Goal: Task Accomplishment & Management: Use online tool/utility

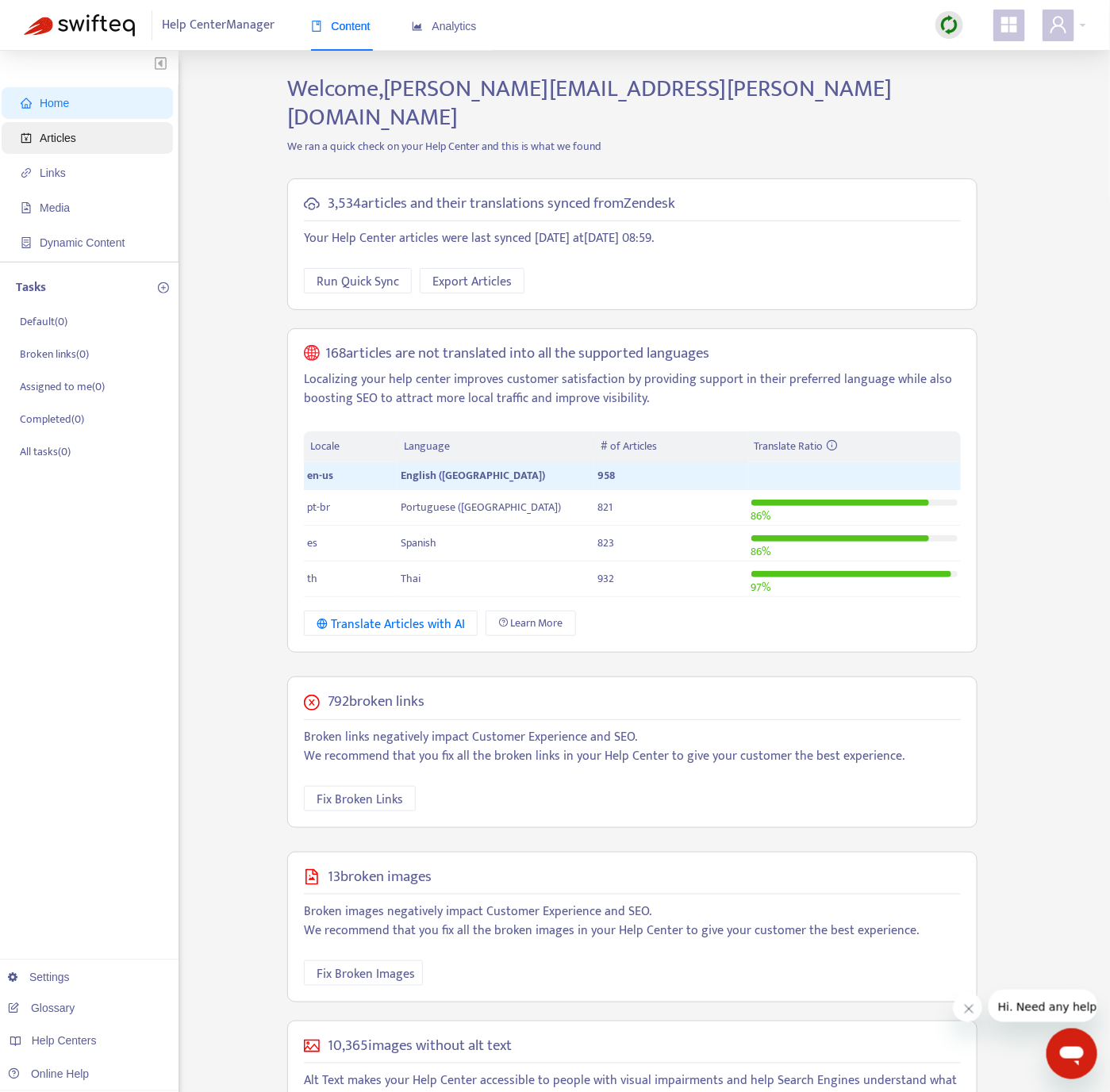
click at [111, 142] on span "Articles" at bounding box center [91, 138] width 140 height 31
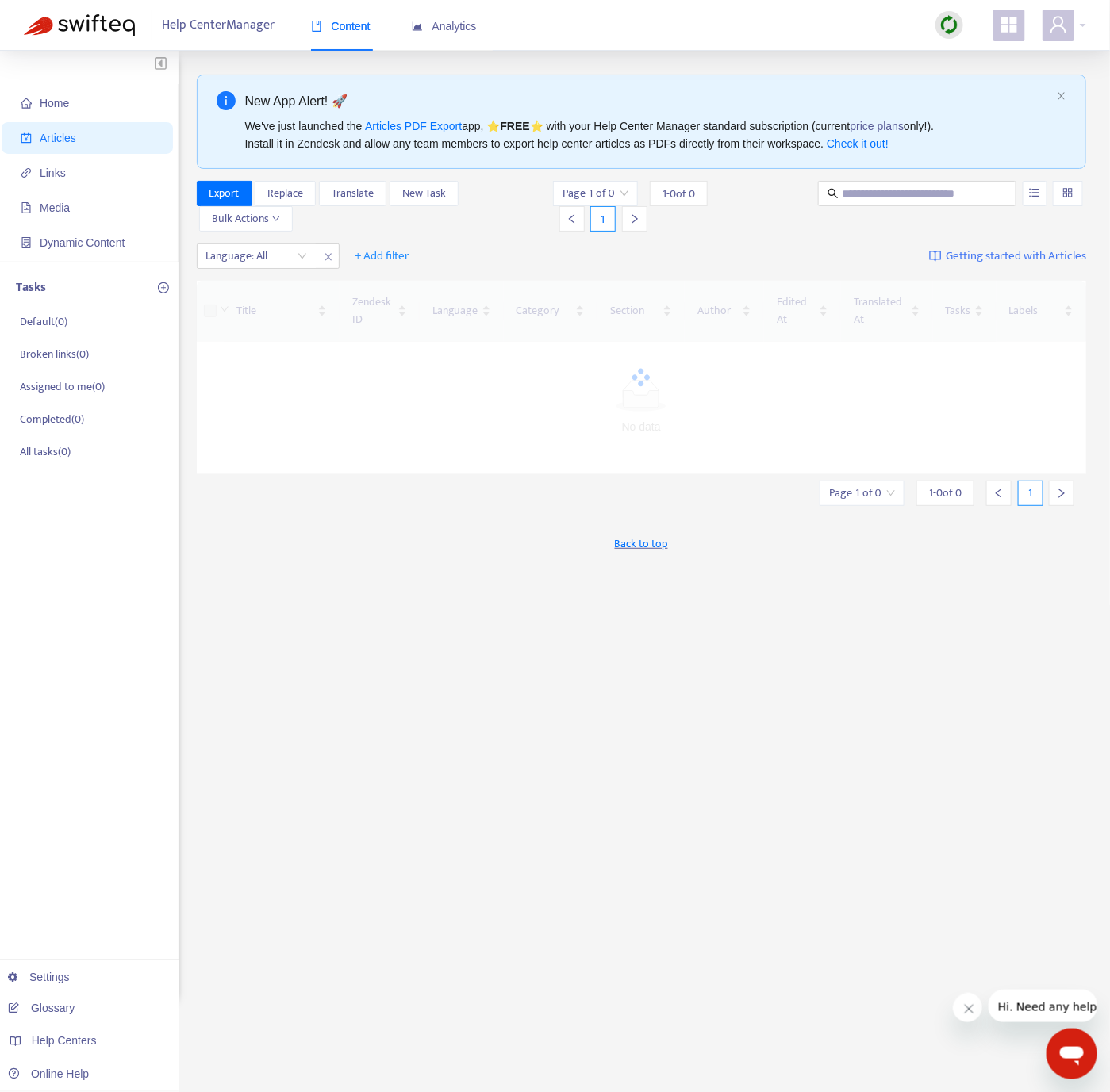
click at [946, 24] on img at bounding box center [949, 25] width 20 height 20
click at [962, 52] on link "Quick Sync" at bounding box center [982, 57] width 68 height 19
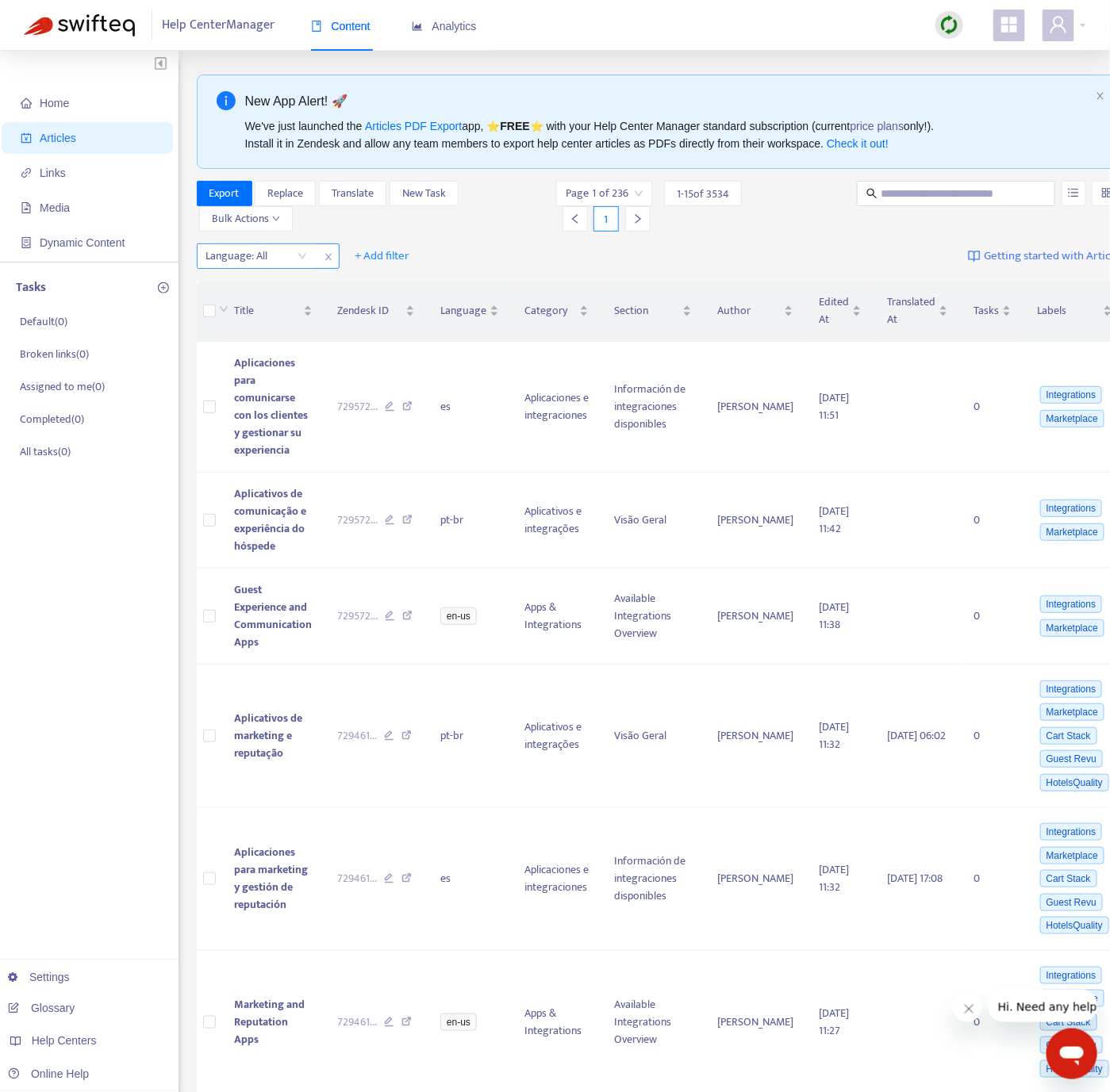
click at [233, 262] on div at bounding box center [249, 256] width 96 height 19
click at [247, 283] on div "en-us" at bounding box center [348, 289] width 277 height 18
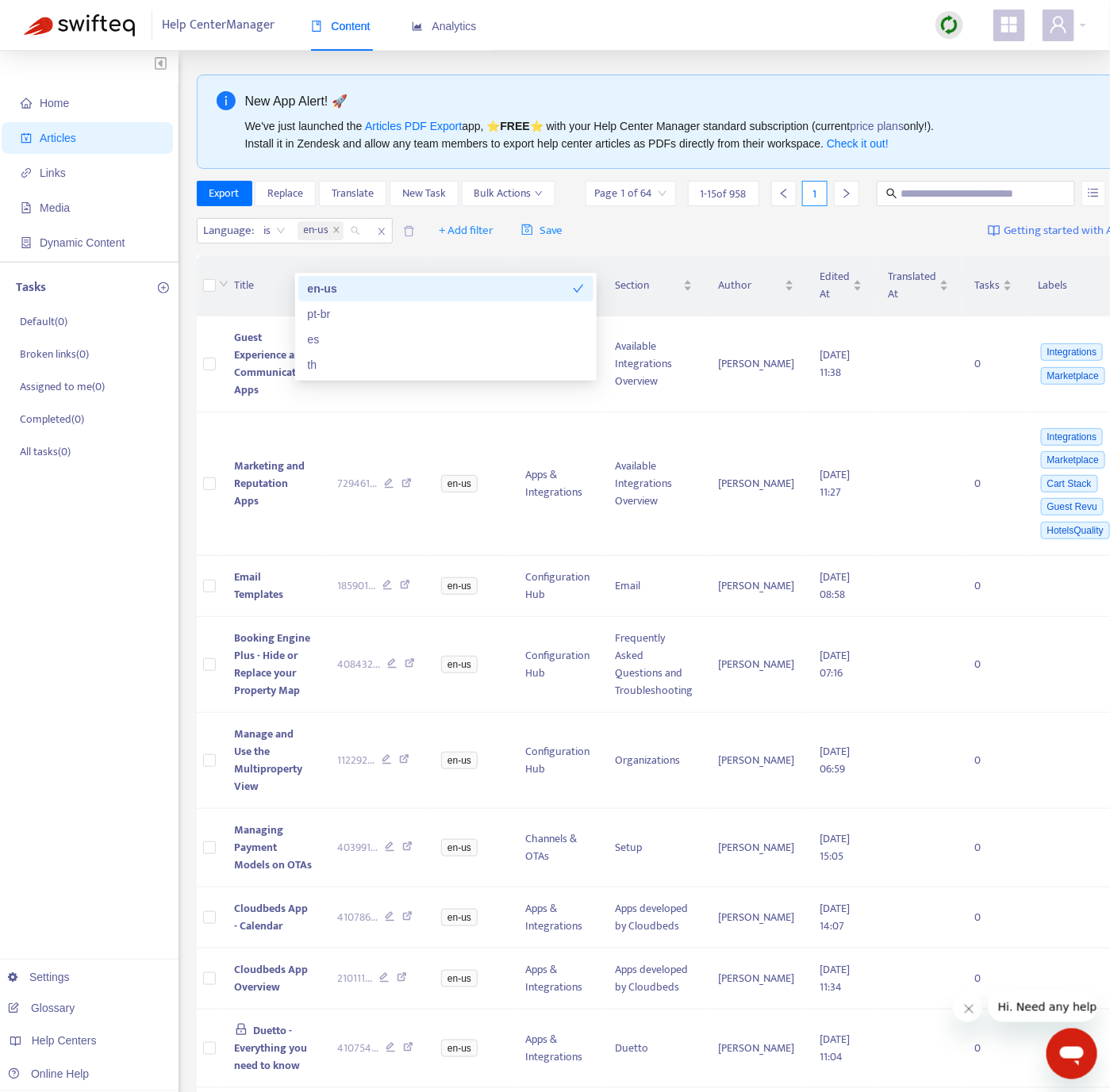
click at [272, 250] on div "Language : is en-us + Add filter Save Getting started with Articles" at bounding box center [670, 231] width 948 height 37
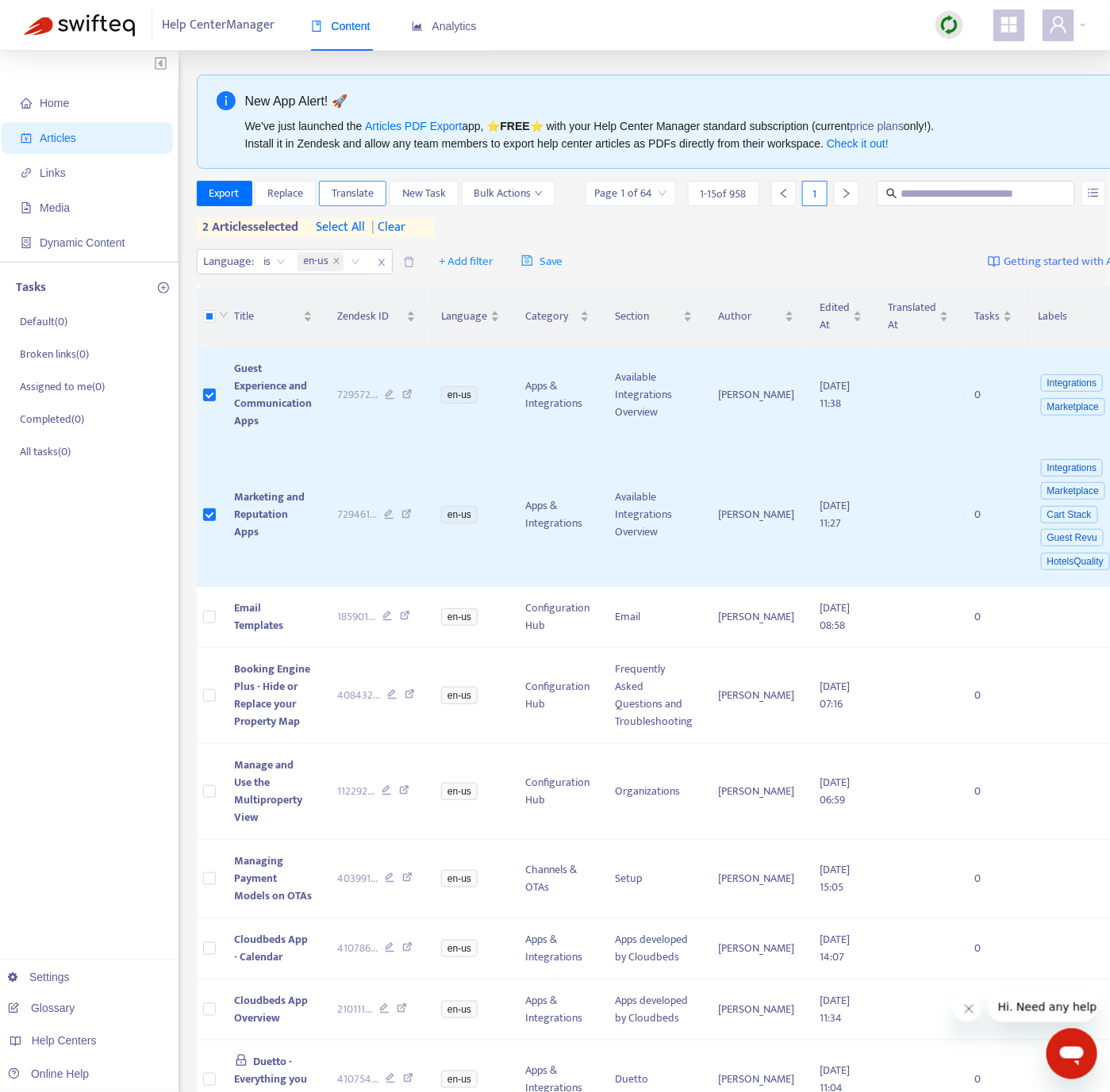
click at [336, 193] on span "Translate" at bounding box center [352, 194] width 42 height 18
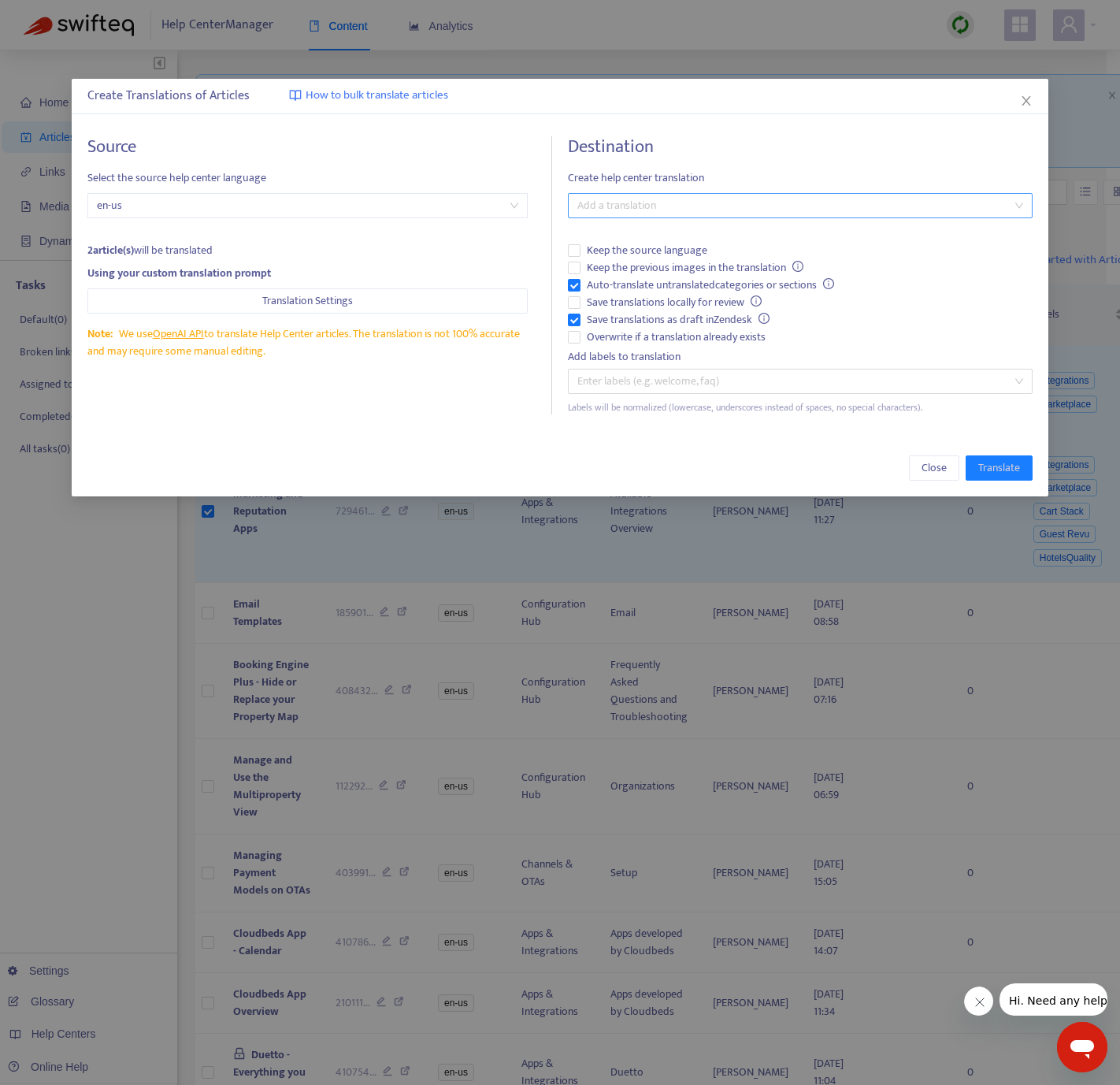
click at [665, 195] on div "Add a translation" at bounding box center [799, 205] width 464 height 25
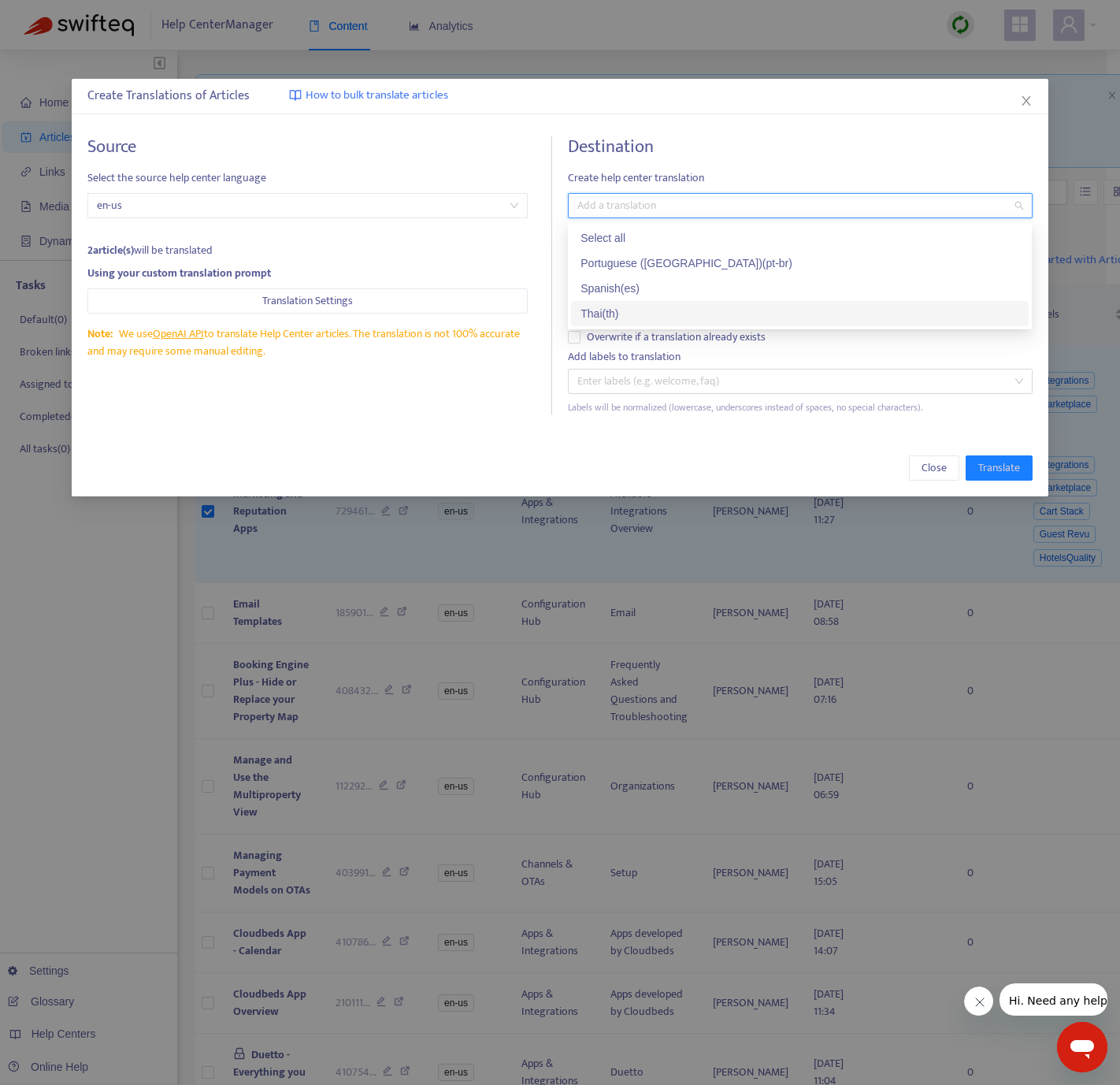
click at [629, 311] on div "Thai ( th )" at bounding box center [799, 314] width 439 height 18
click at [479, 418] on div "Source Select the source help center language en-us 2 article(s) will be transl…" at bounding box center [559, 275] width 976 height 310
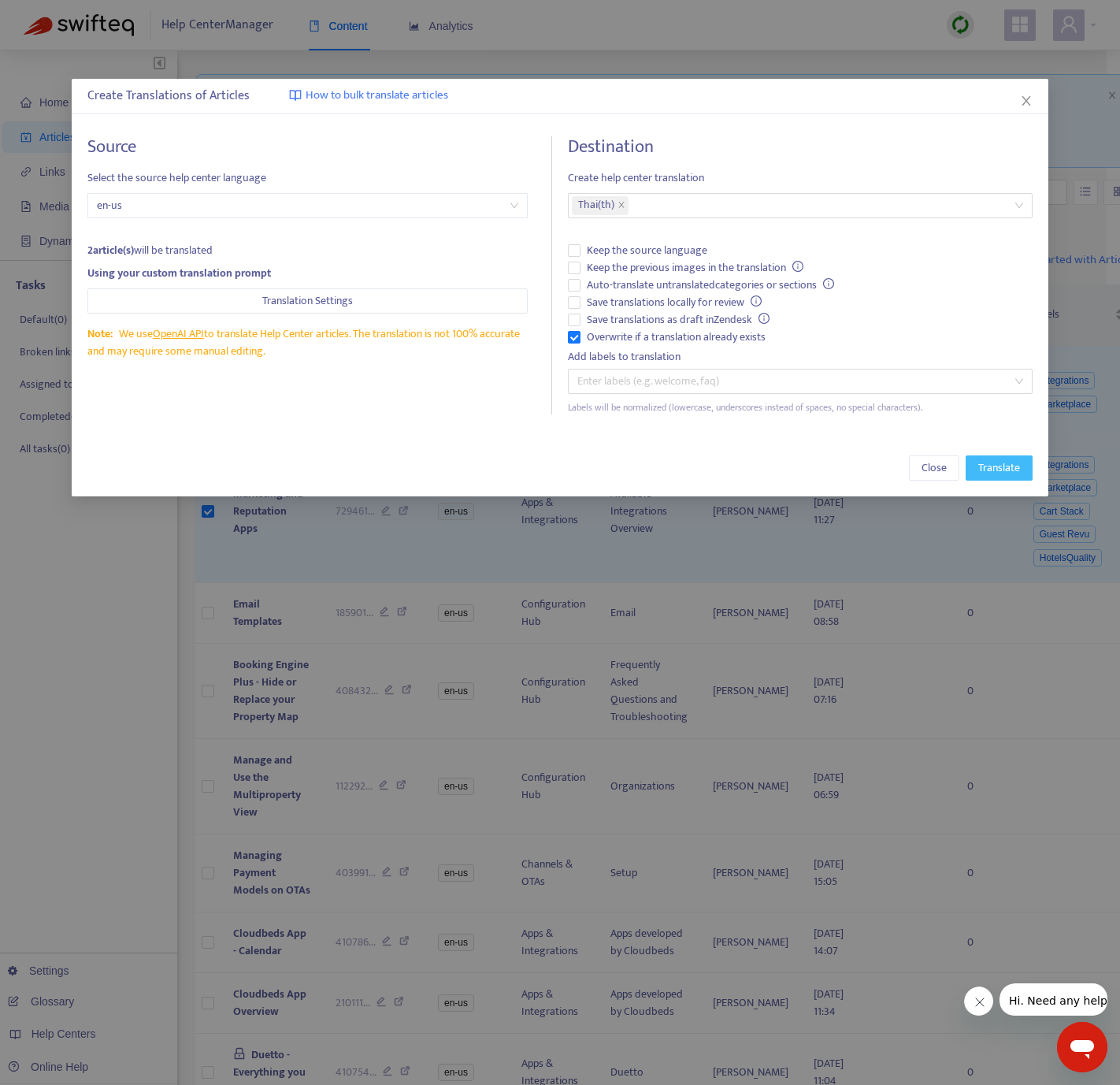
click at [999, 469] on span "Translate" at bounding box center [999, 468] width 42 height 18
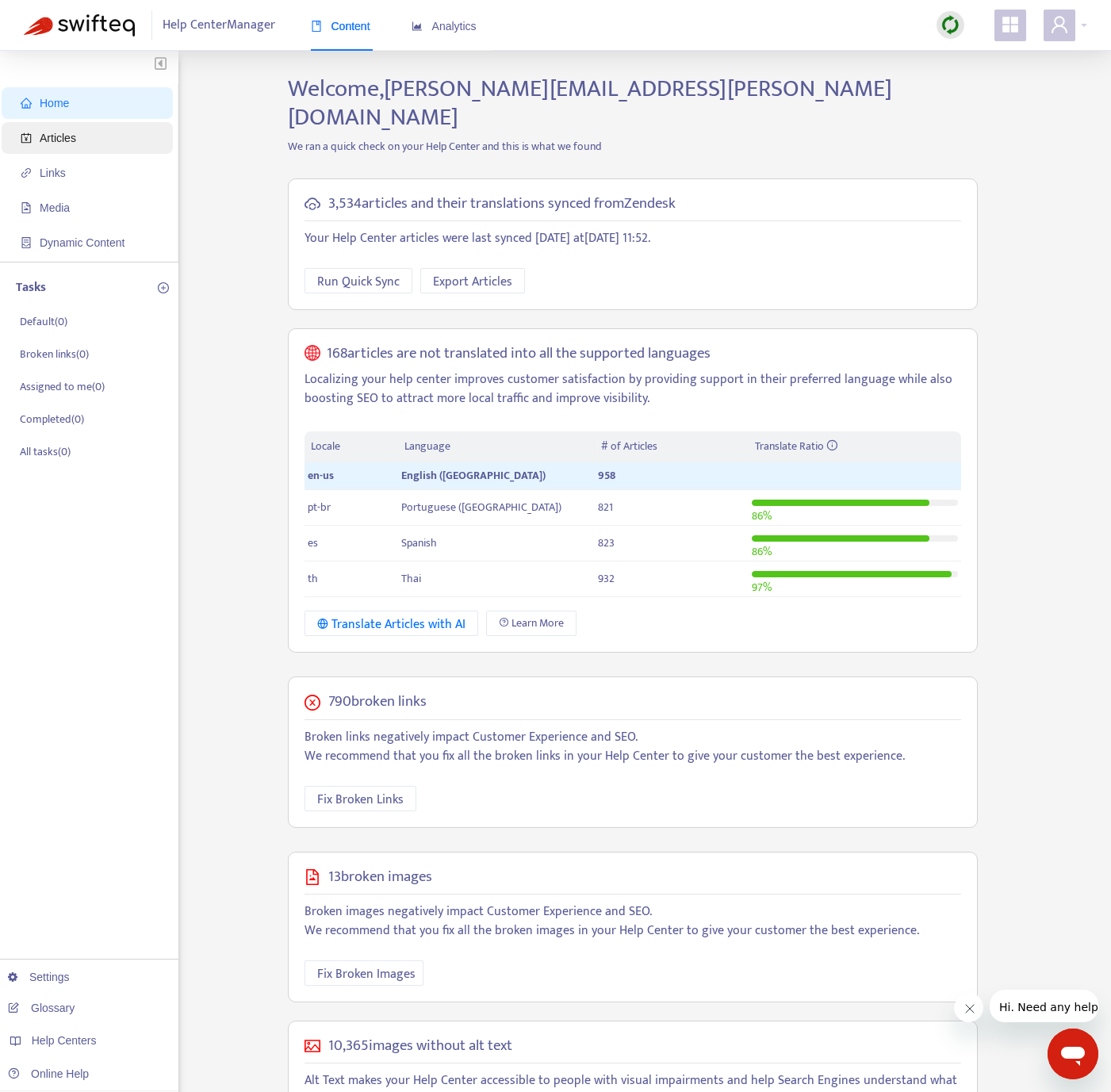
click at [68, 134] on span "Articles" at bounding box center [57, 138] width 36 height 13
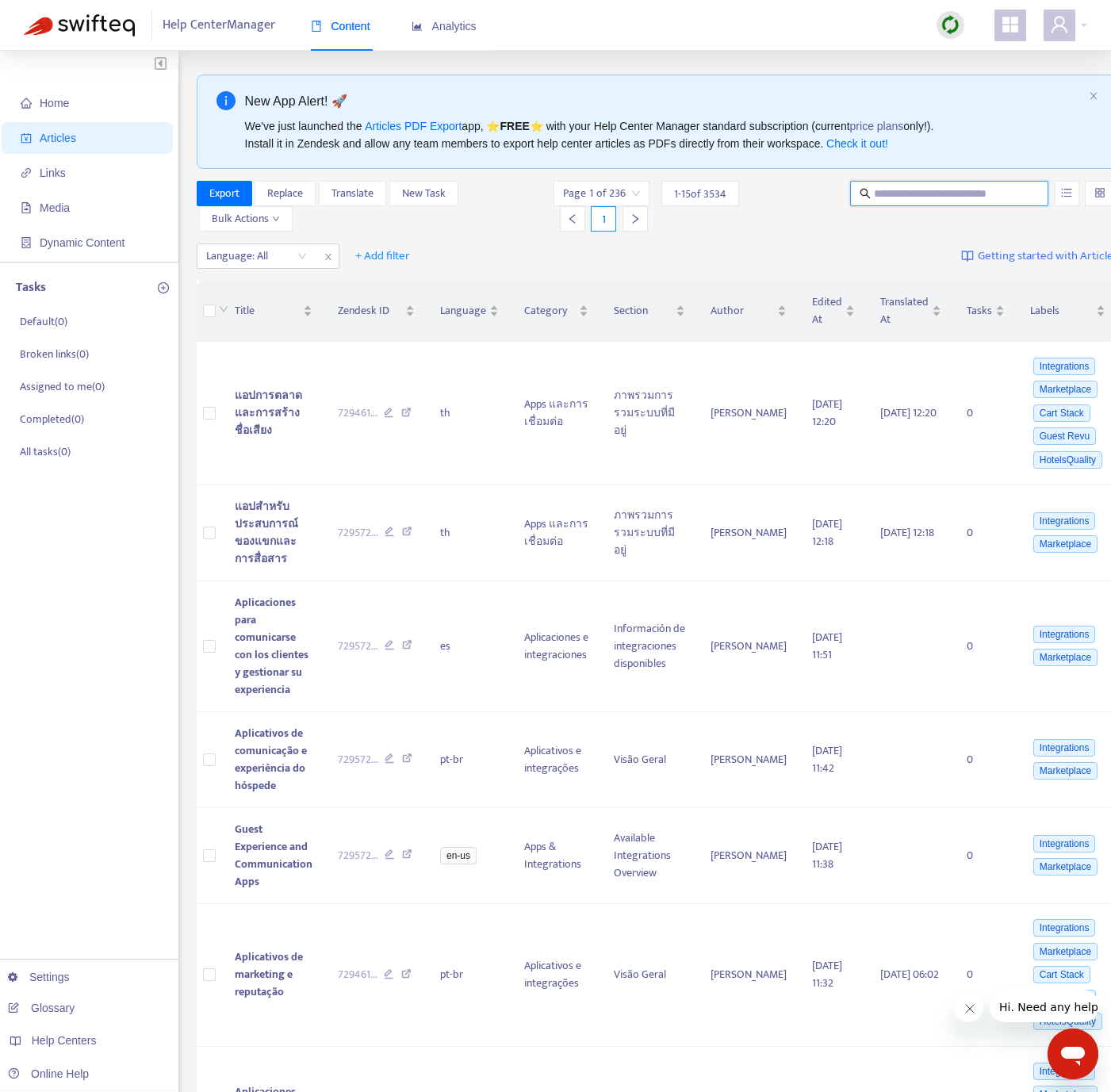
click at [874, 187] on input "text" at bounding box center [950, 194] width 153 height 18
paste input "**********"
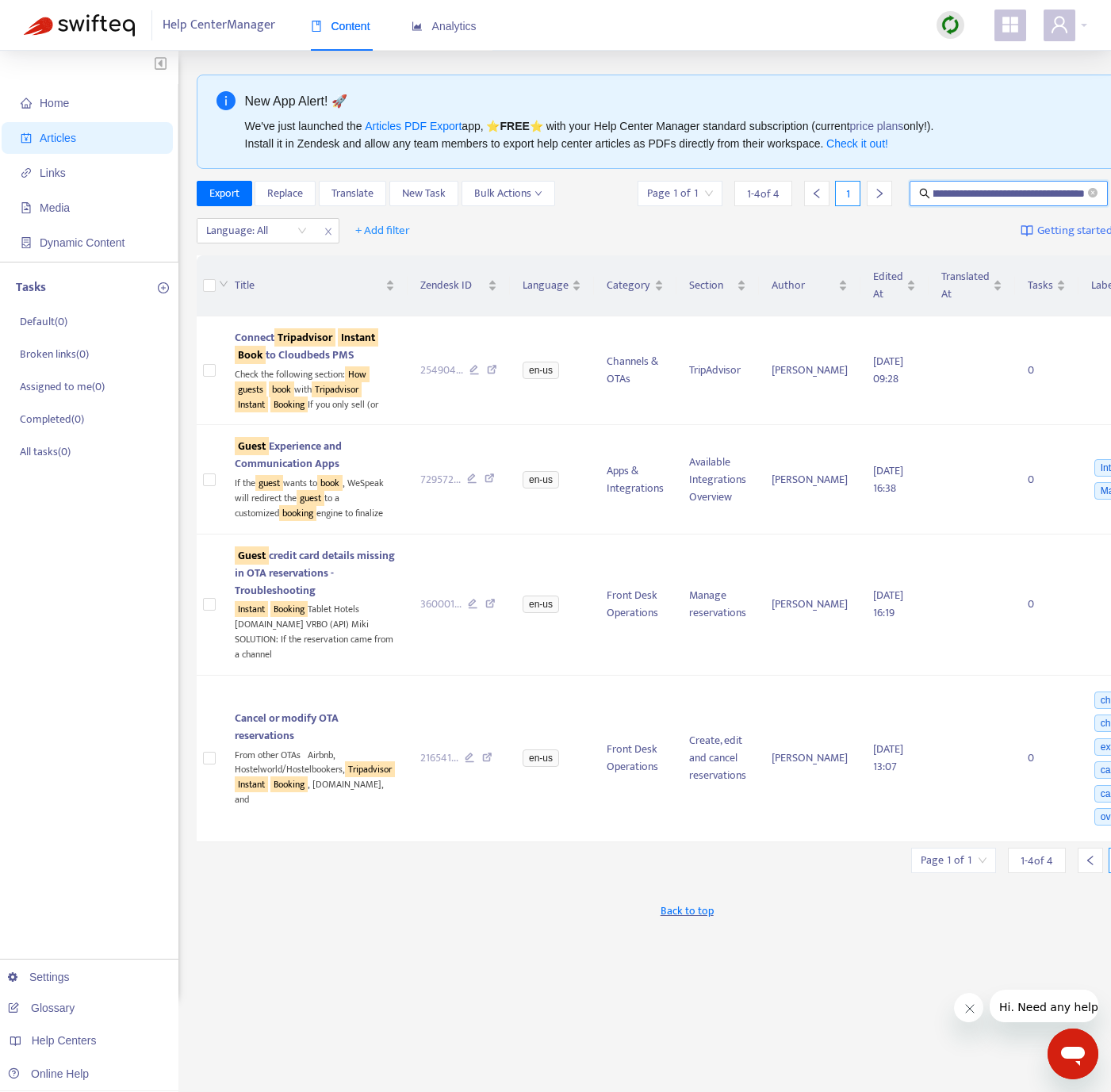
drag, startPoint x: 948, startPoint y: 190, endPoint x: 914, endPoint y: 186, distance: 34.2
click at [934, 186] on input "**********" at bounding box center [1010, 194] width 152 height 18
click at [934, 189] on input "**********" at bounding box center [1010, 194] width 152 height 18
drag, startPoint x: 896, startPoint y: 190, endPoint x: 604, endPoint y: 176, distance: 292.3
click at [604, 176] on div "**********" at bounding box center [687, 538] width 981 height 928
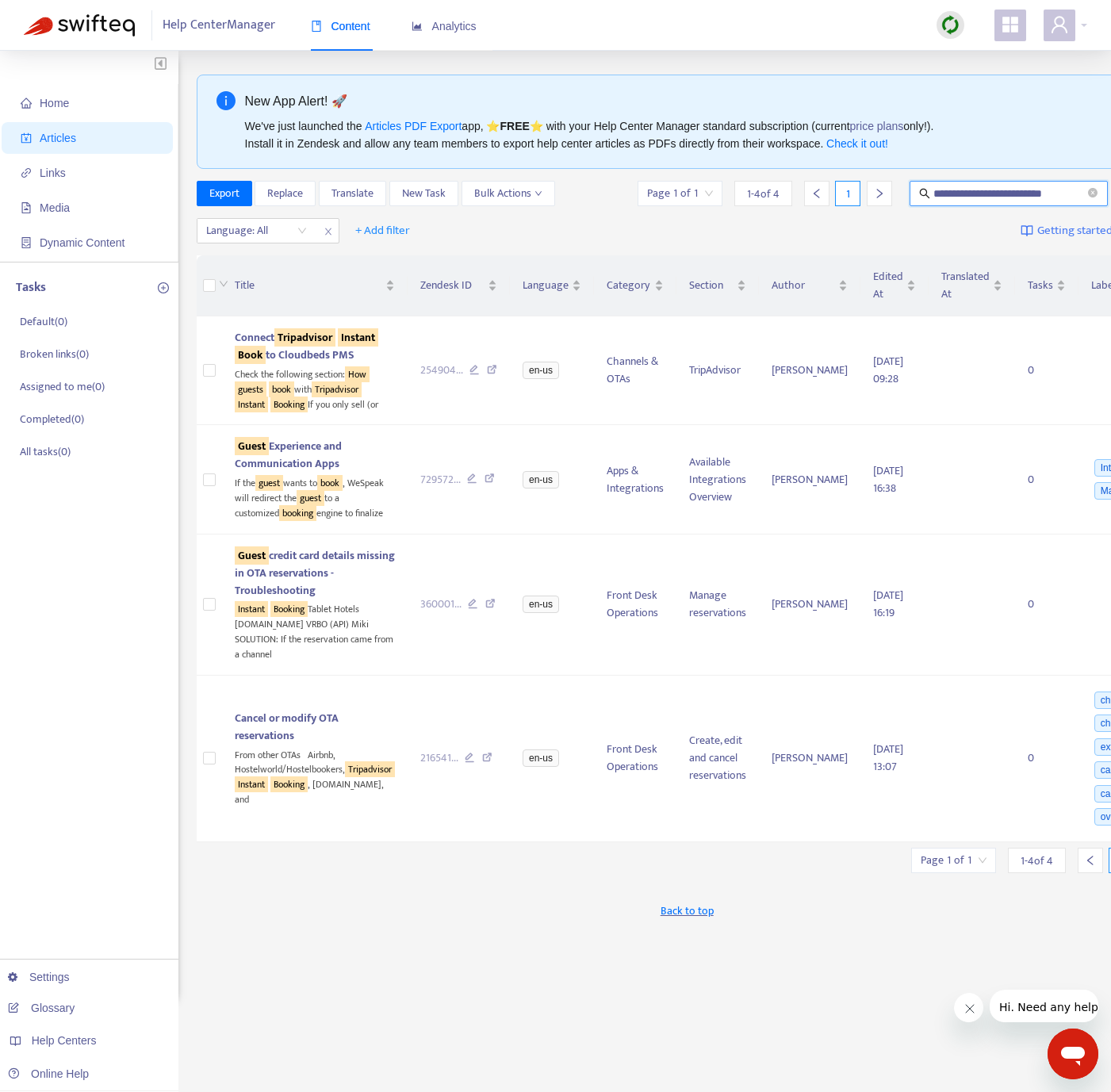
scroll to position [0, 0]
type input "**********"
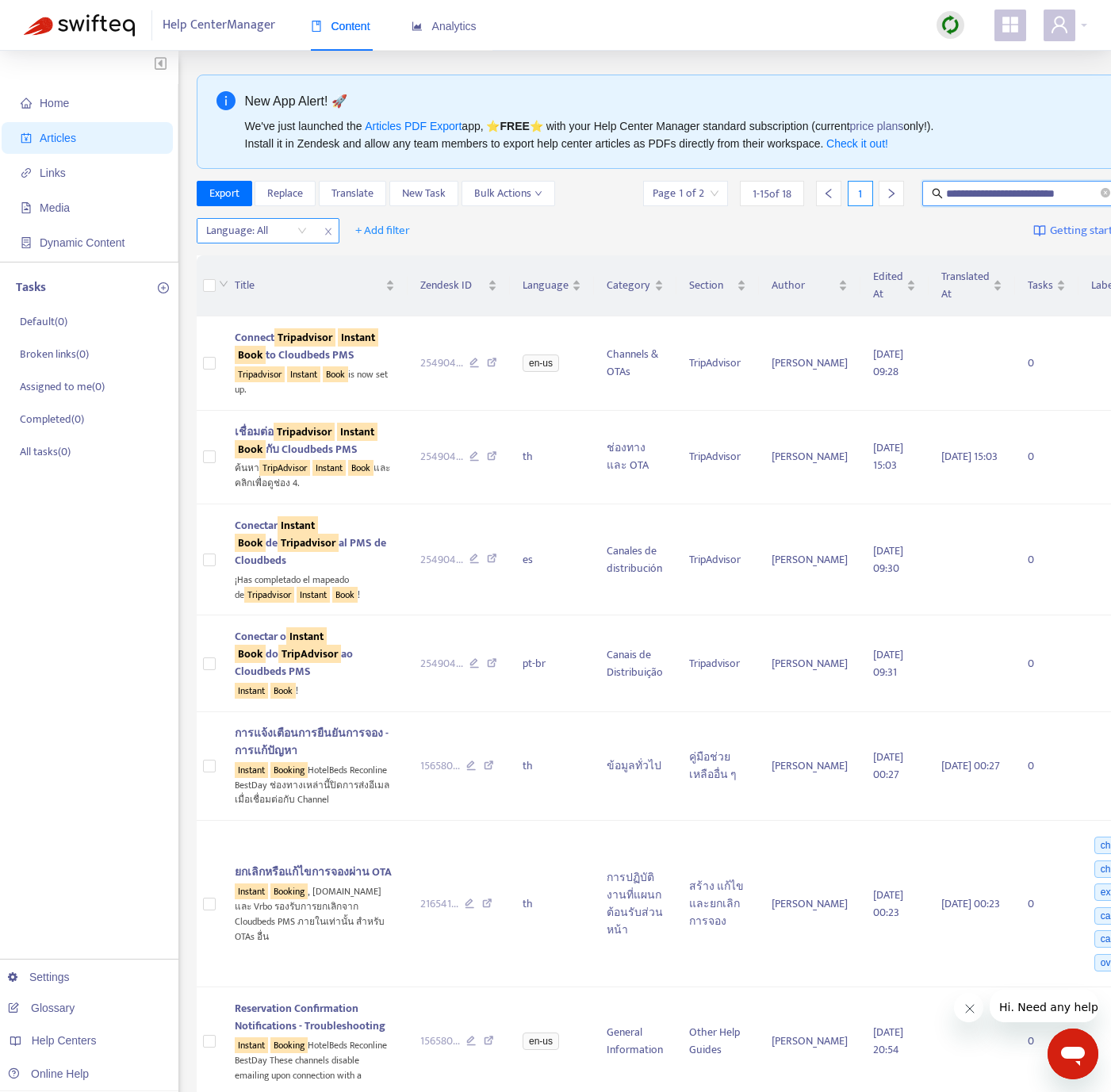
click at [268, 234] on div at bounding box center [249, 230] width 96 height 19
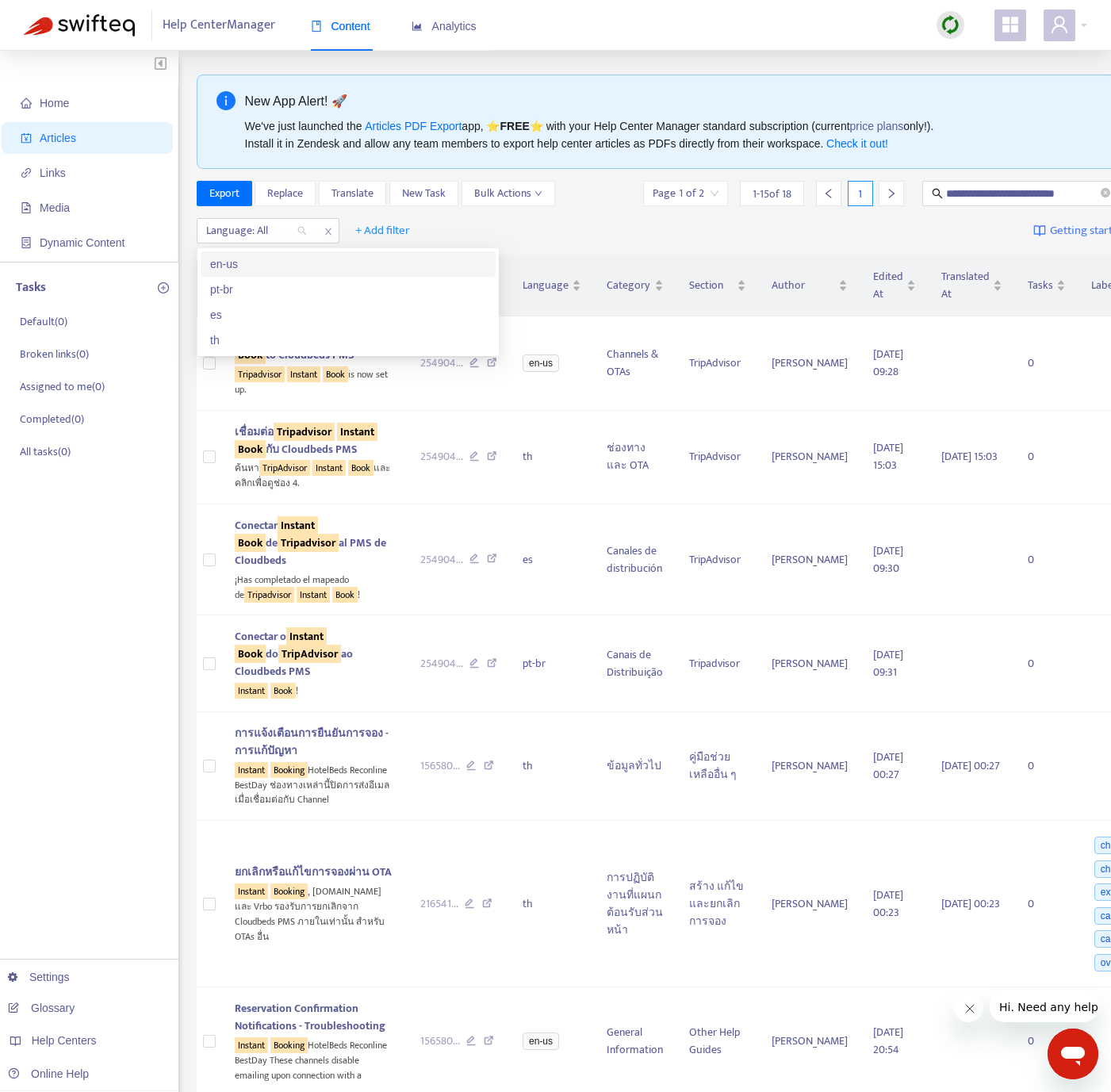
click at [276, 259] on div "en-us" at bounding box center [348, 265] width 277 height 18
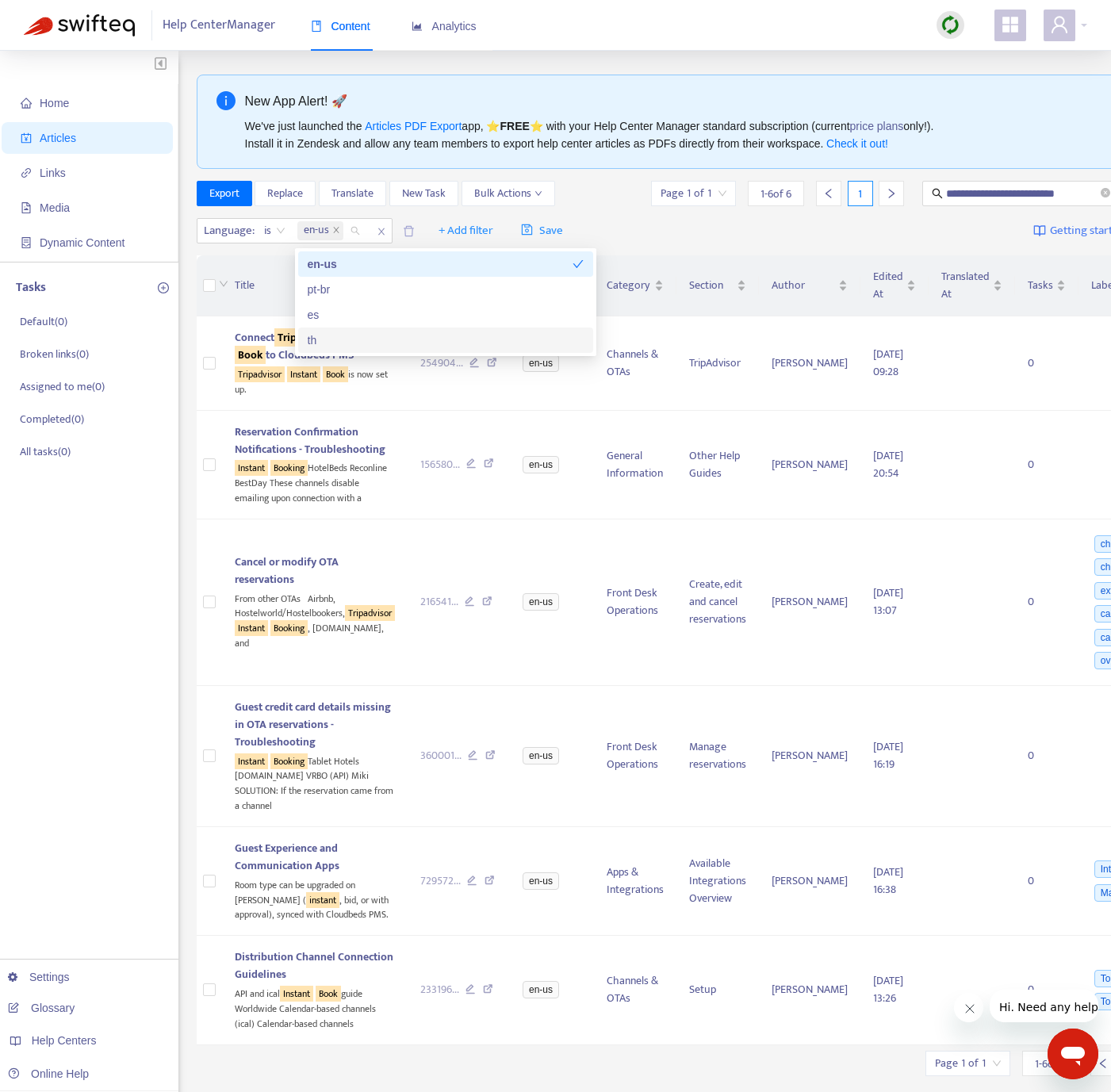
click at [142, 707] on div "Home Articles Links Media Dynamic Content Tasks Default ( 0 ) Broken links ( 0 …" at bounding box center [89, 592] width 178 height 1083
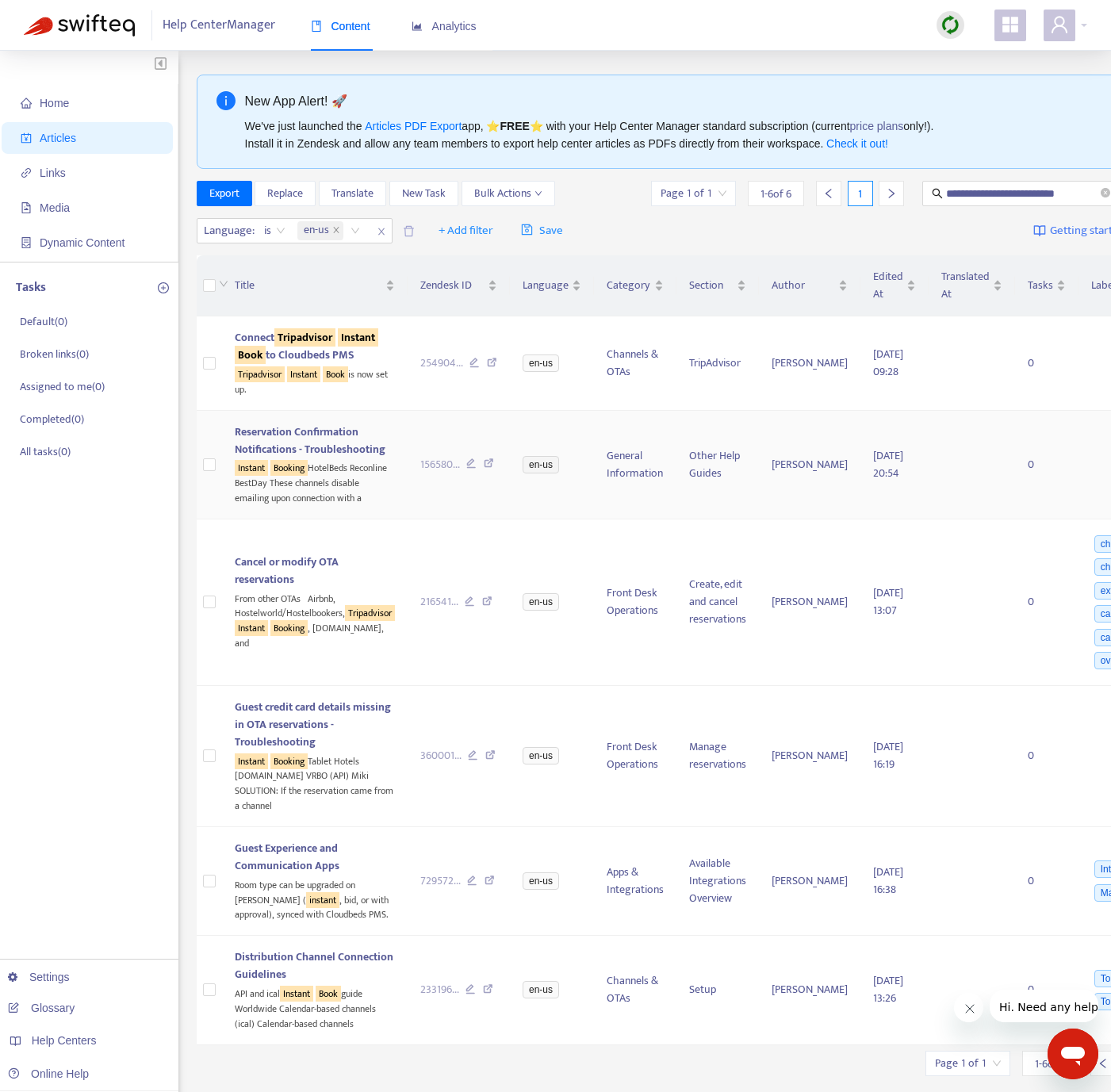
click at [484, 472] on icon at bounding box center [489, 465] width 10 height 15
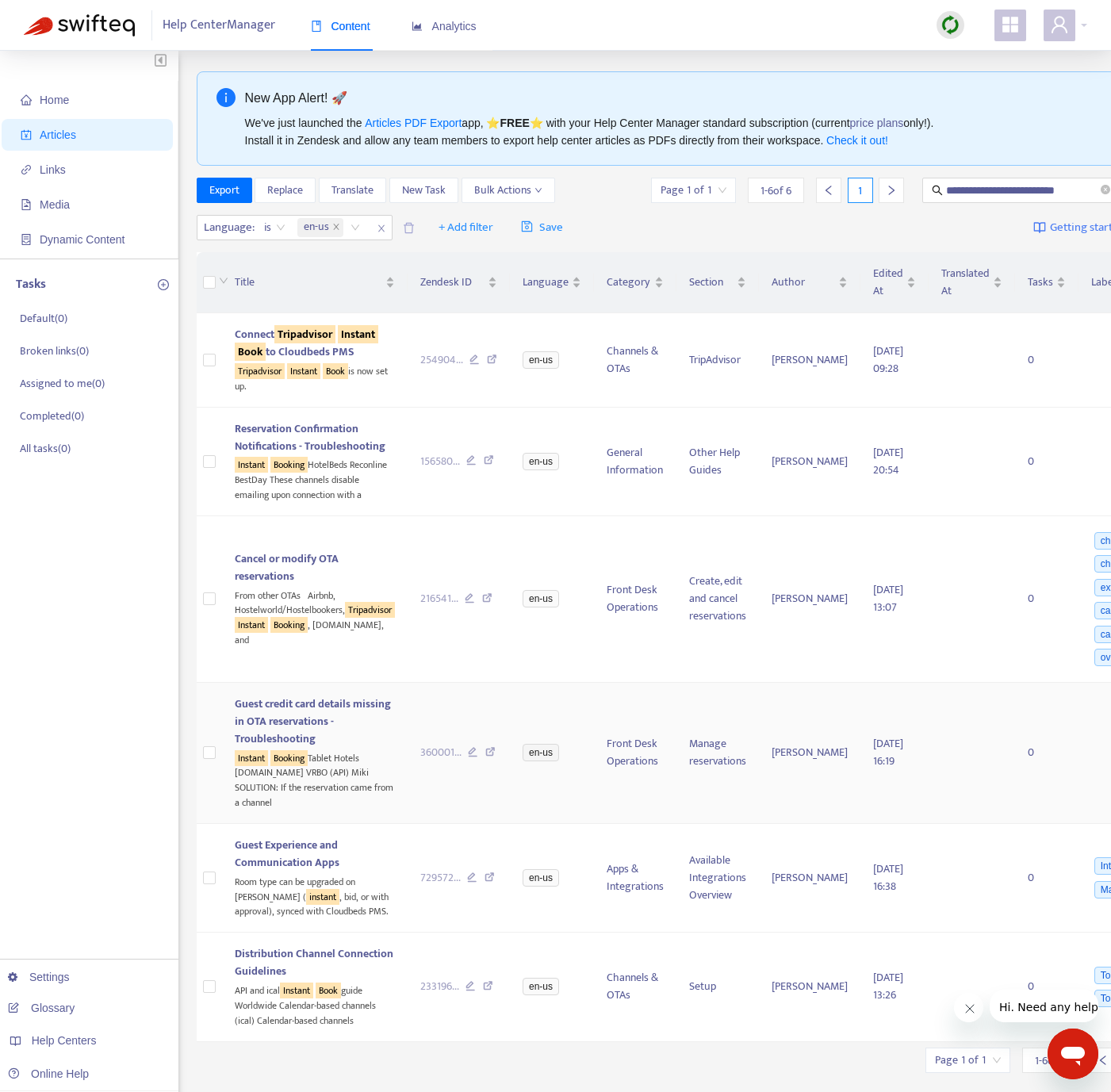
scroll to position [5, 0]
click at [482, 606] on icon at bounding box center [487, 598] width 10 height 15
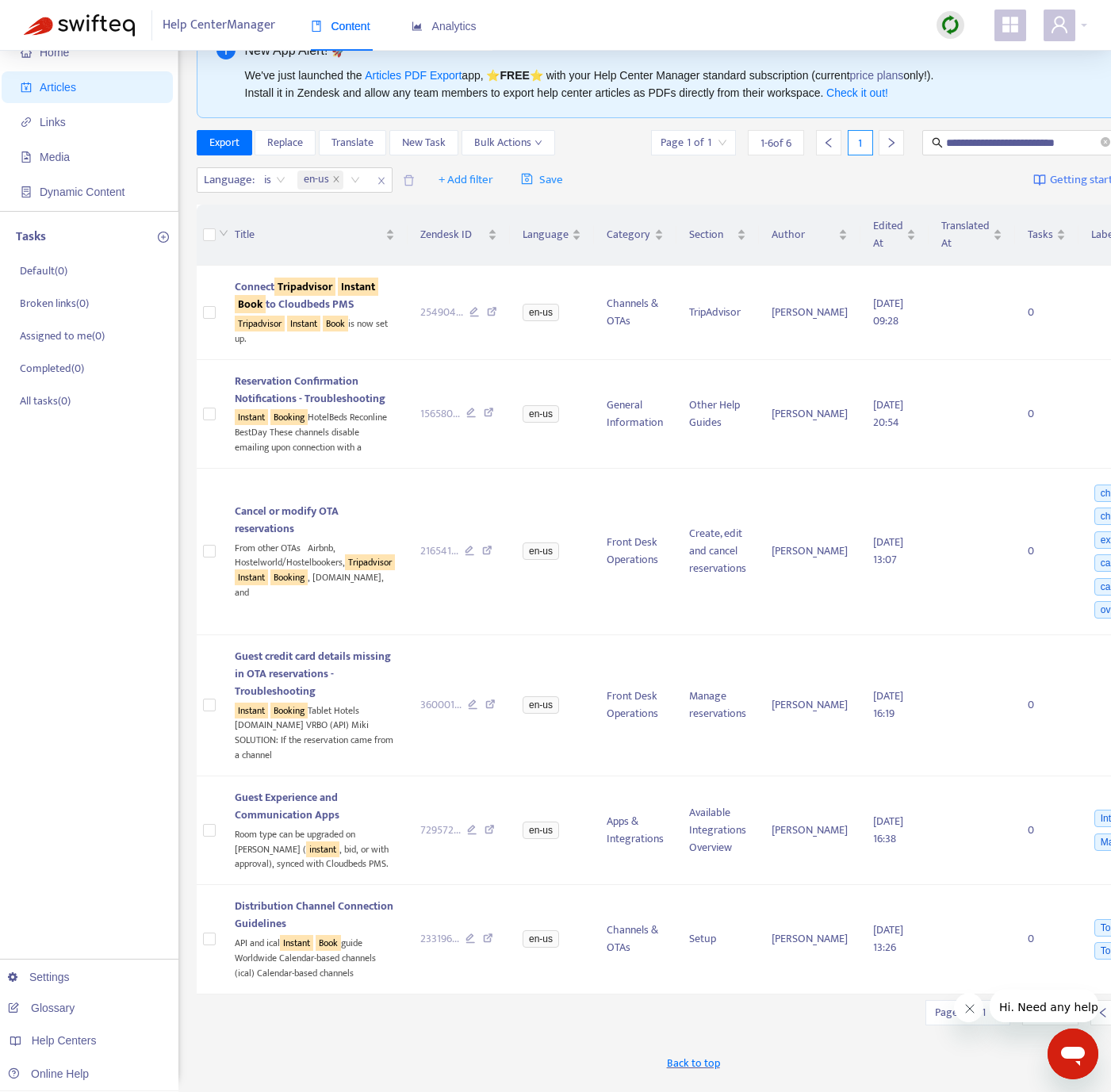
scroll to position [211, 0]
click at [444, 939] on div "233196 ..." at bounding box center [459, 940] width 78 height 18
click at [483, 939] on icon at bounding box center [488, 940] width 10 height 15
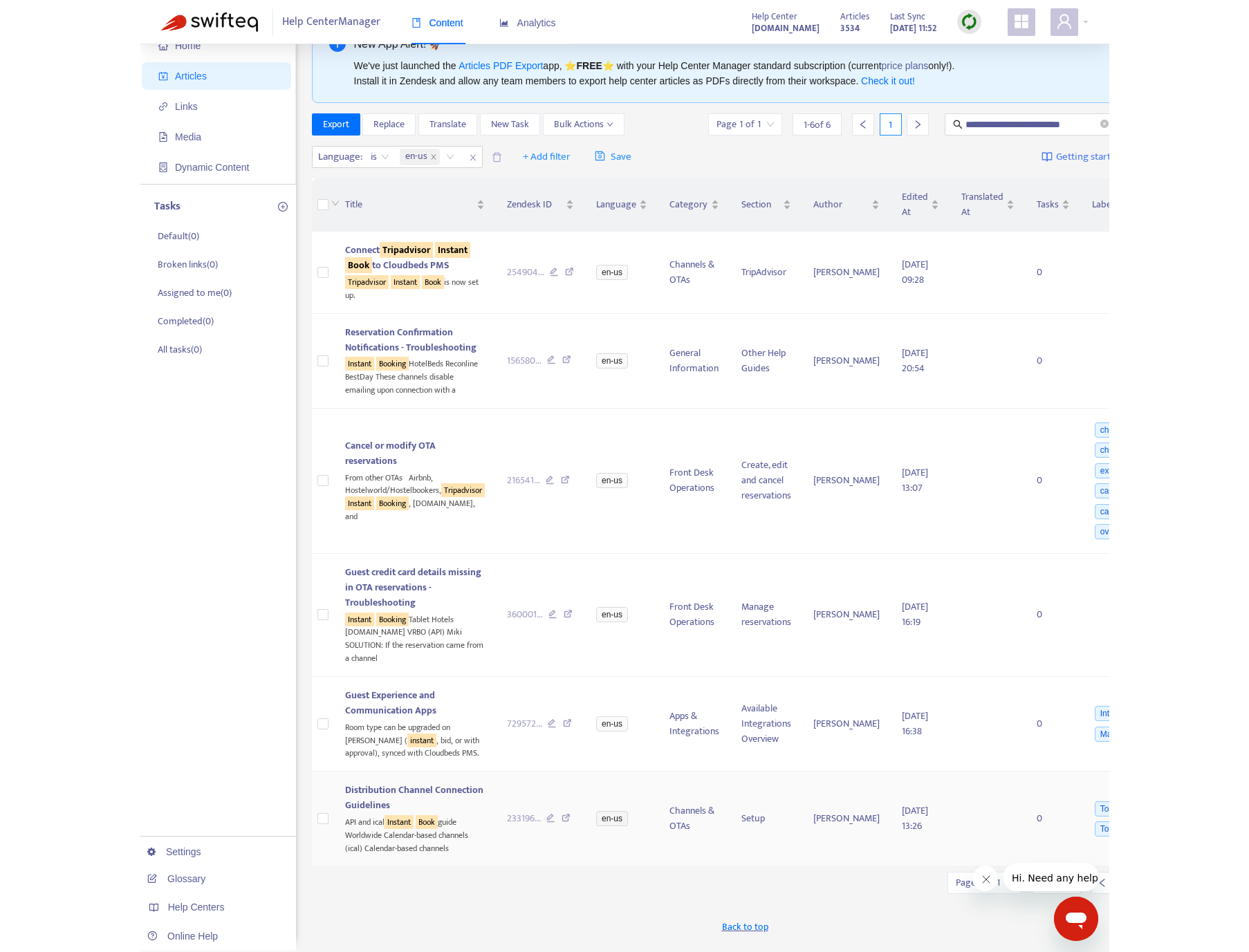
scroll to position [45, 0]
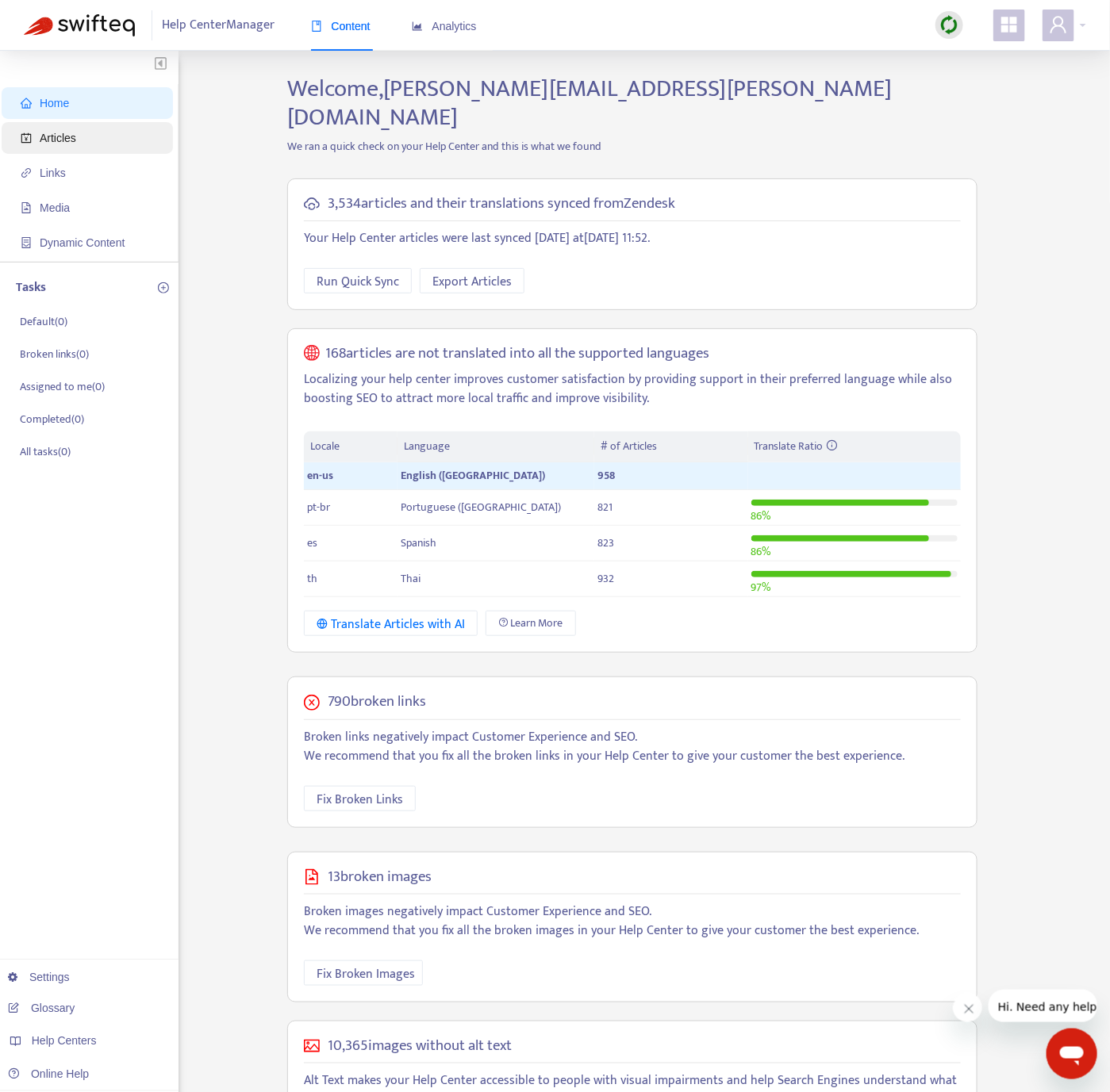
click at [129, 141] on span "Articles" at bounding box center [91, 138] width 140 height 31
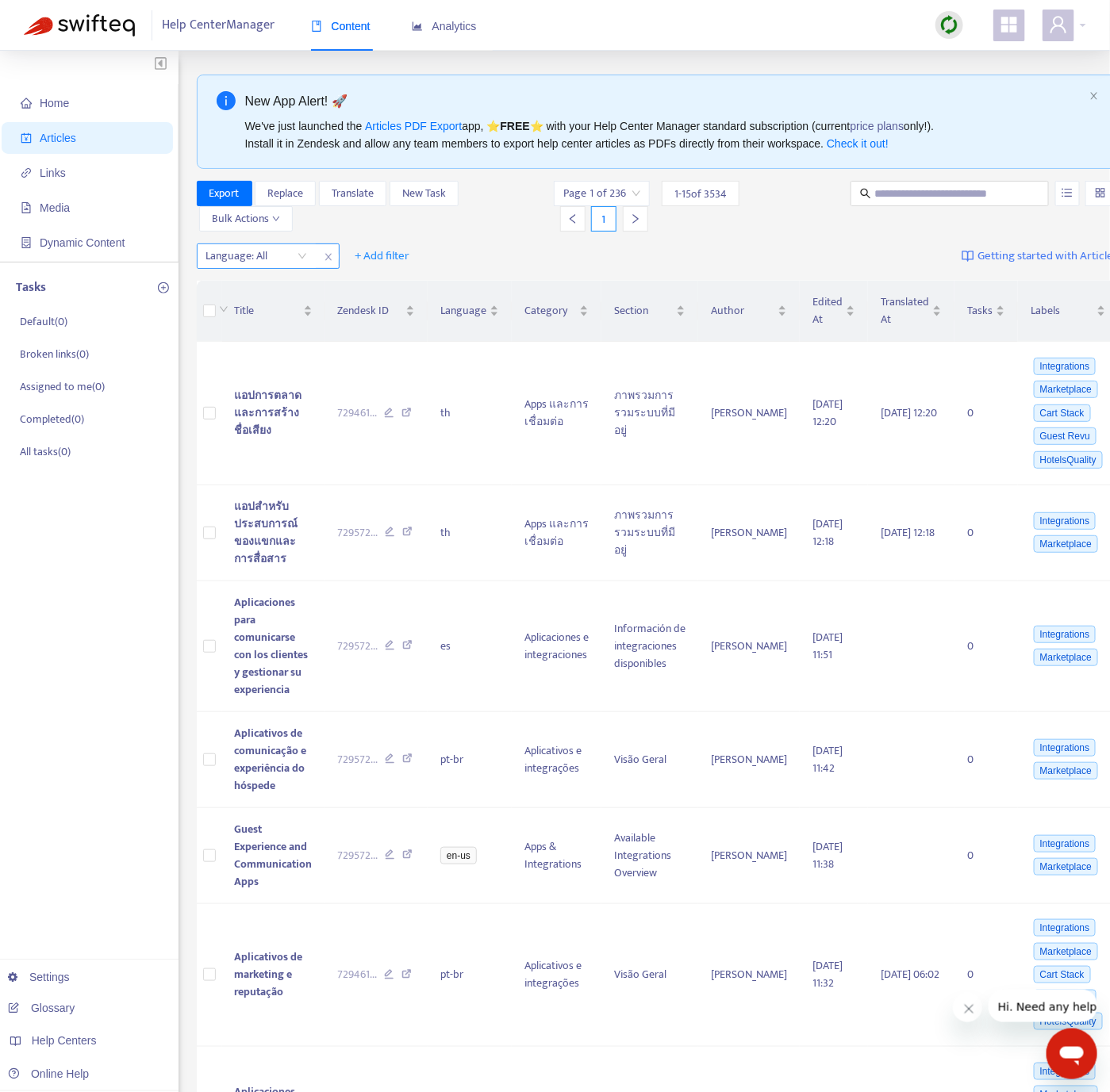
click at [277, 258] on div at bounding box center [249, 256] width 96 height 19
click at [288, 286] on div "en-us" at bounding box center [348, 289] width 277 height 18
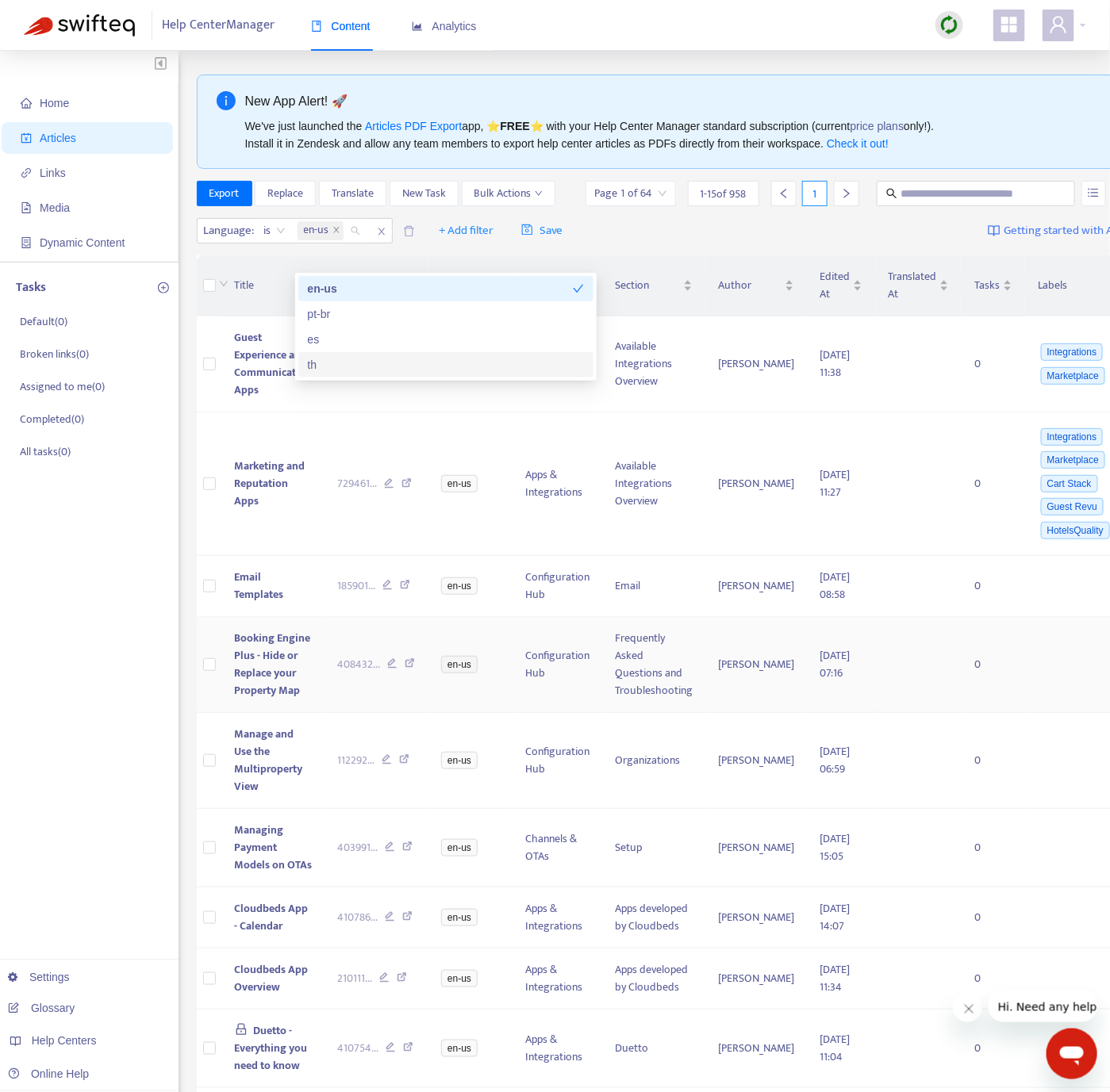
drag, startPoint x: 123, startPoint y: 771, endPoint x: 217, endPoint y: 662, distance: 143.9
click at [123, 772] on div "Home Articles Links Media Dynamic Content Tasks Default ( 0 ) Broken links ( 0 …" at bounding box center [89, 946] width 178 height 1790
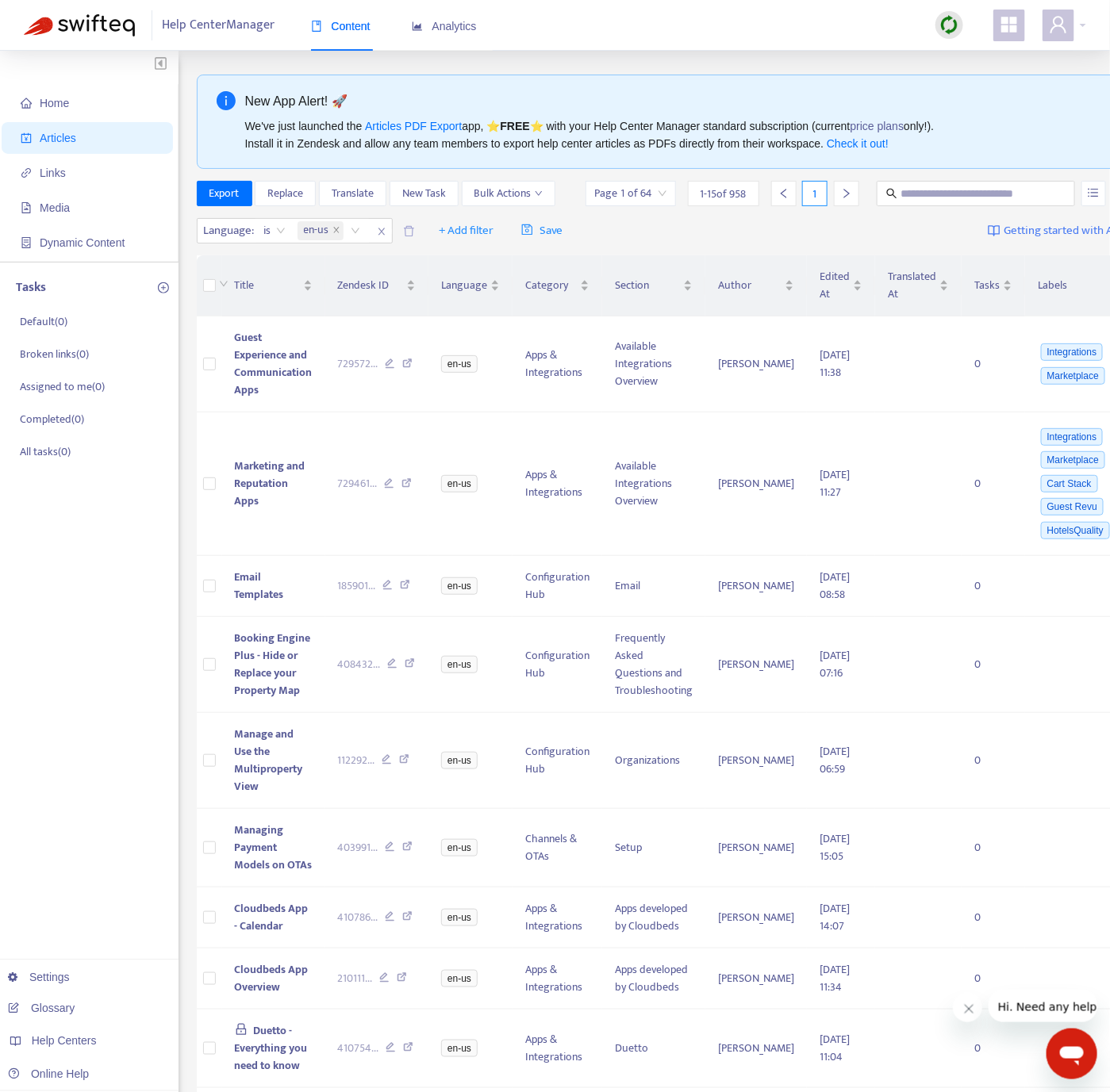
click at [943, 19] on img at bounding box center [949, 25] width 20 height 20
click at [949, 50] on link "Quick Sync" at bounding box center [982, 57] width 68 height 19
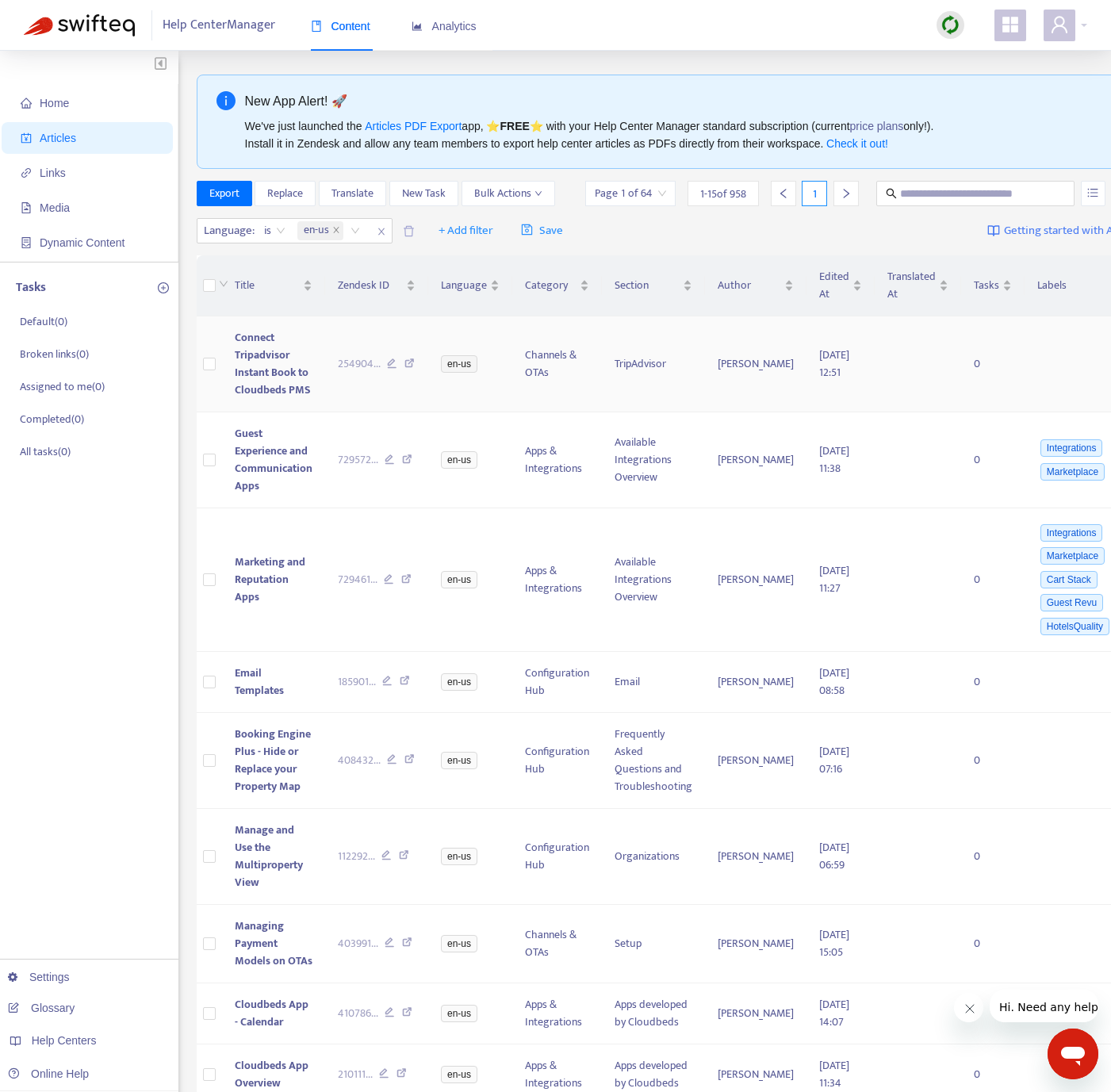
click at [264, 402] on td "Connect Tripadvisor Instant Book to Cloudbeds PMS" at bounding box center [274, 365] width 103 height 96
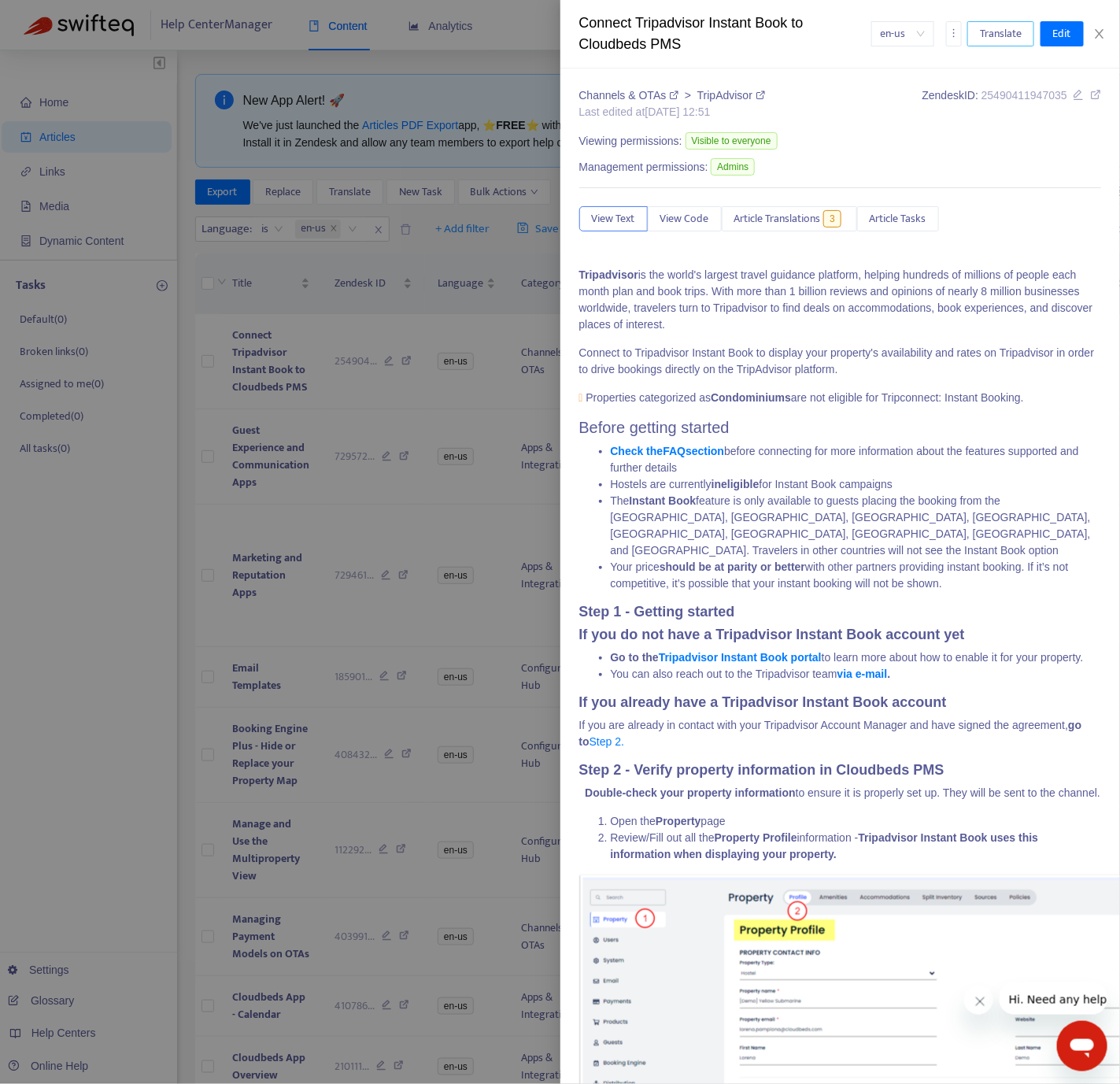
click at [1009, 32] on span "Translate" at bounding box center [1001, 34] width 42 height 18
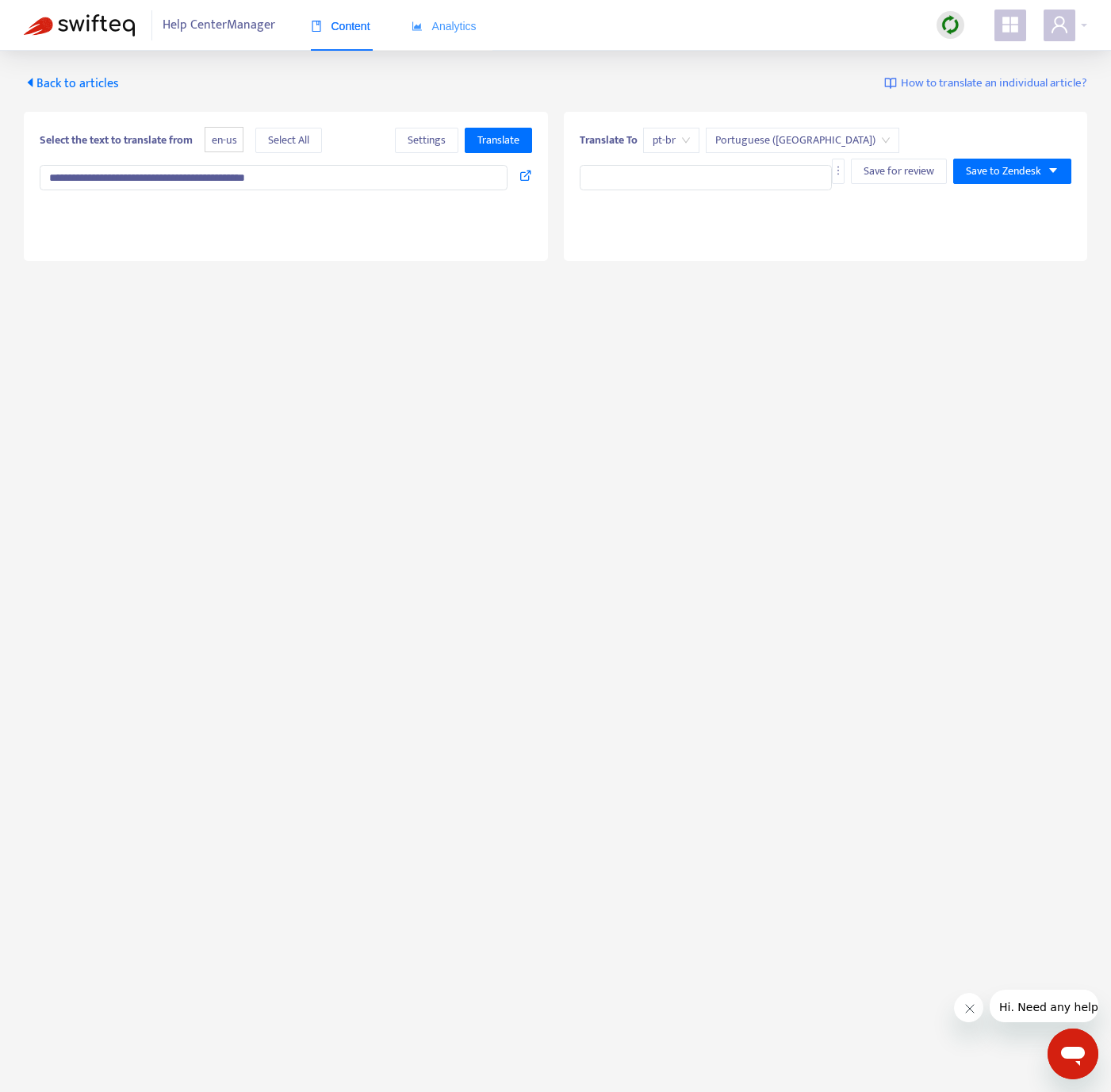
type input "**********"
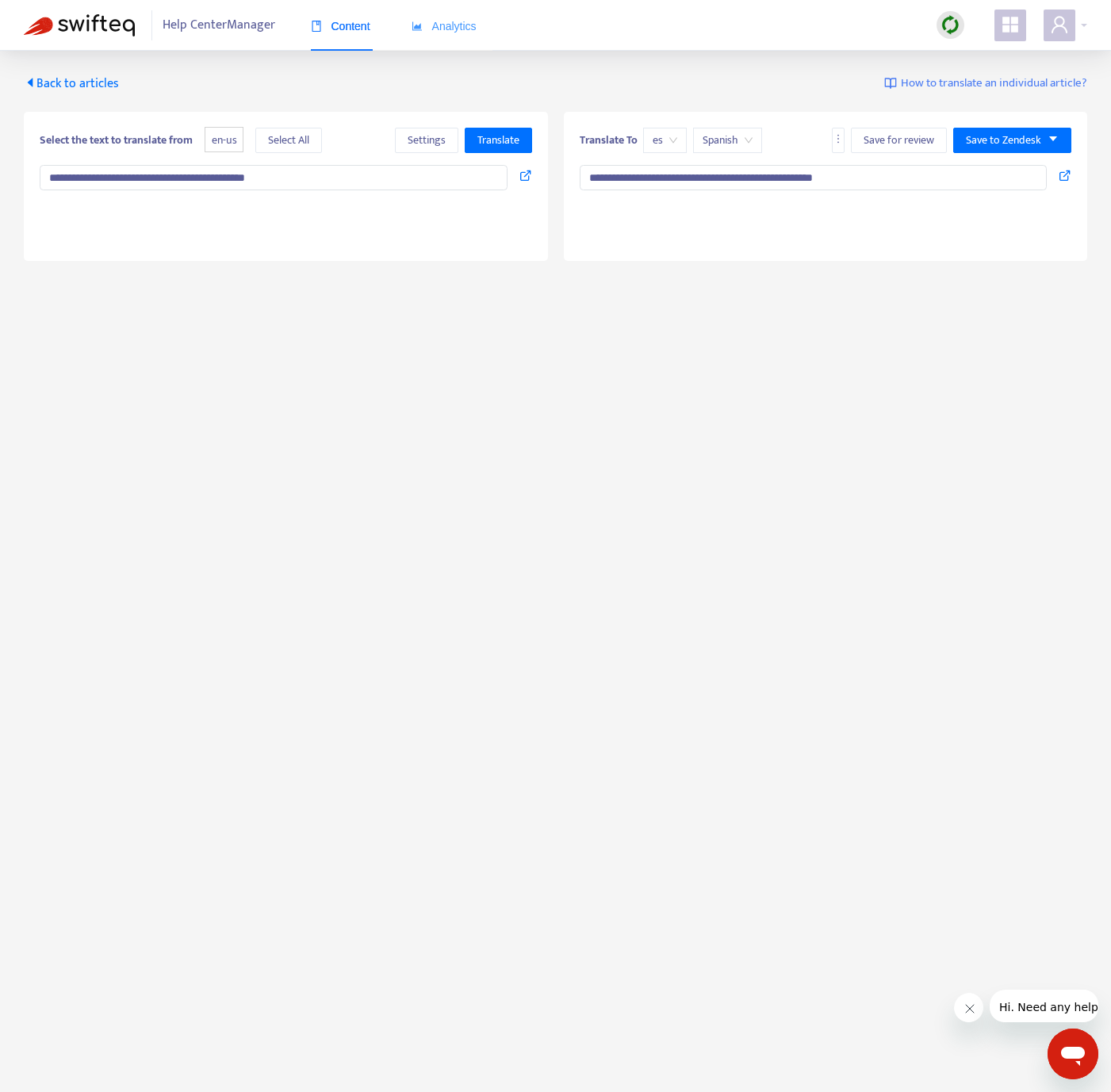
type textarea "**********"
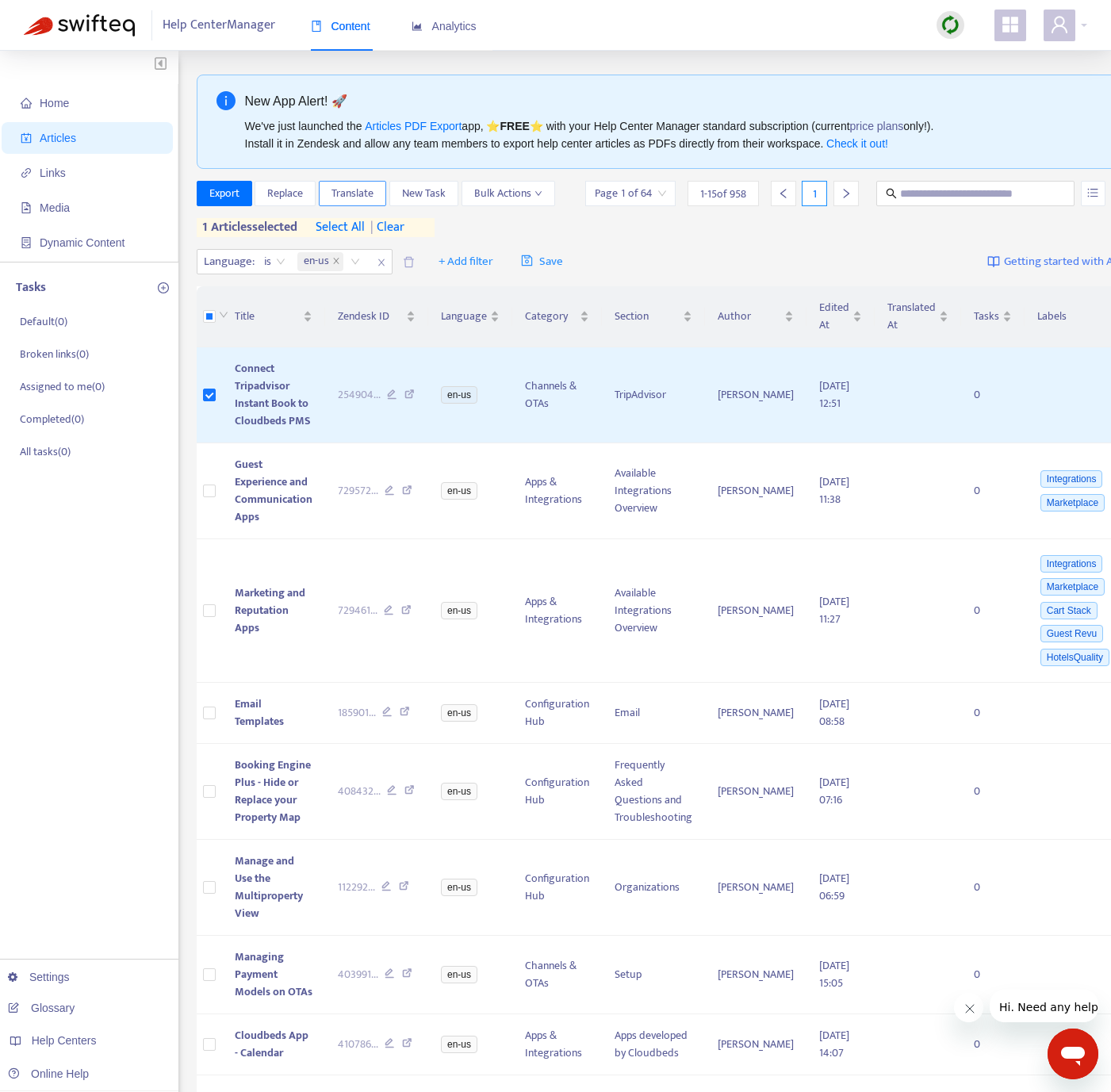
click at [335, 195] on span "Translate" at bounding box center [352, 194] width 42 height 18
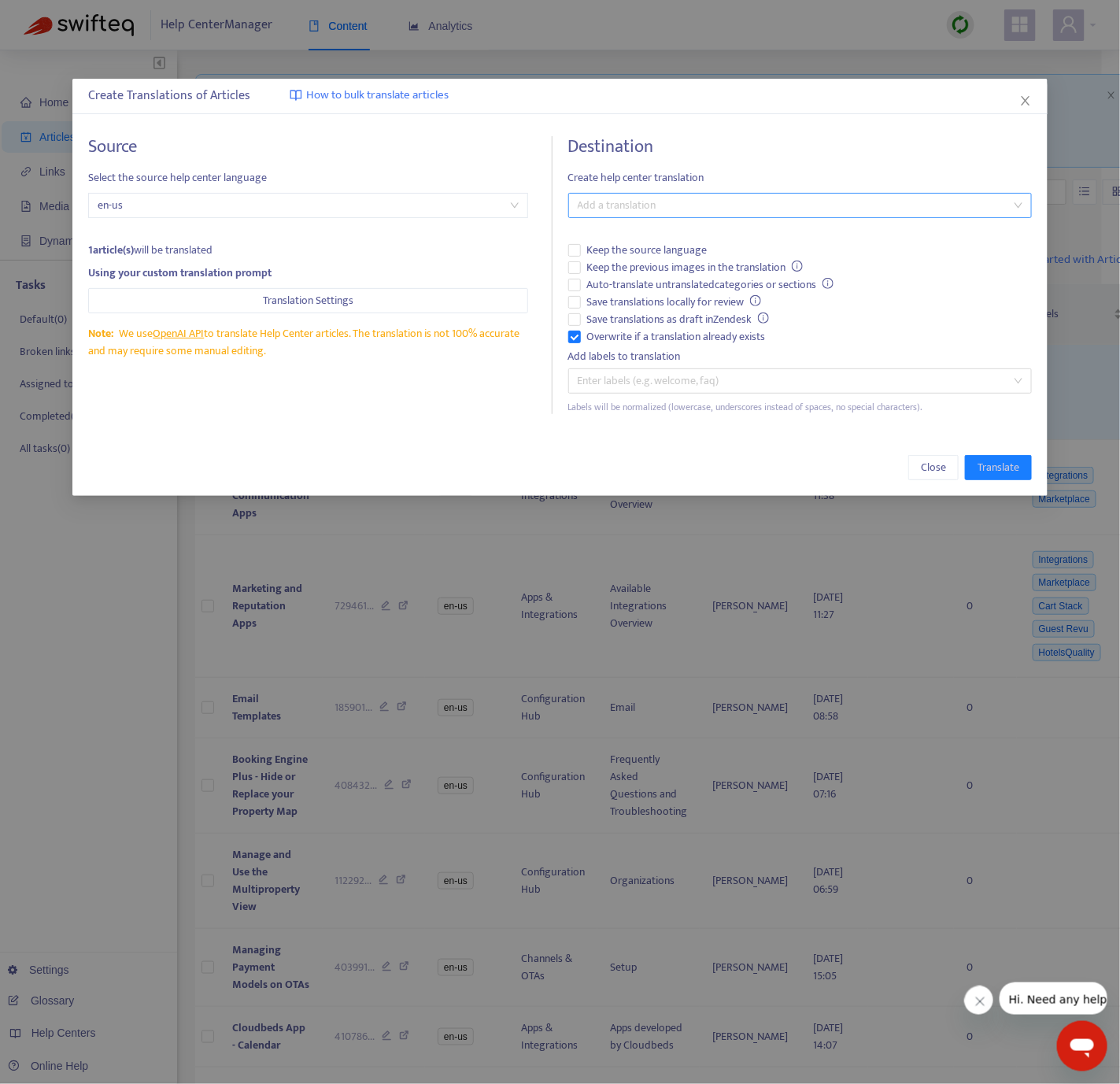
click at [646, 201] on div at bounding box center [792, 205] width 440 height 19
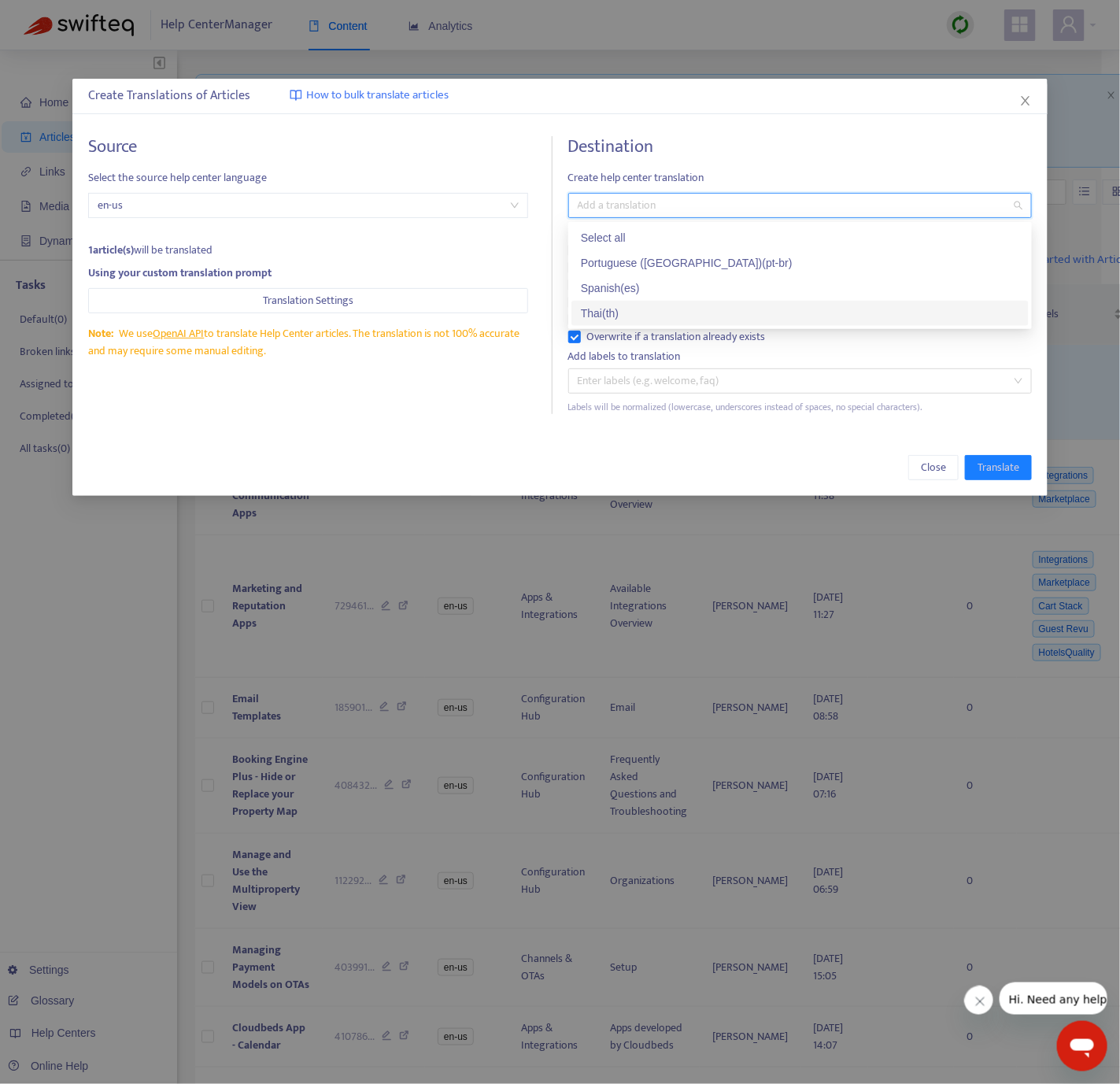
click at [631, 306] on div "Thai ( th )" at bounding box center [800, 313] width 438 height 18
click at [472, 376] on div "Source Select the source help center language en-us 1 article(s) will be transl…" at bounding box center [320, 274] width 465 height 278
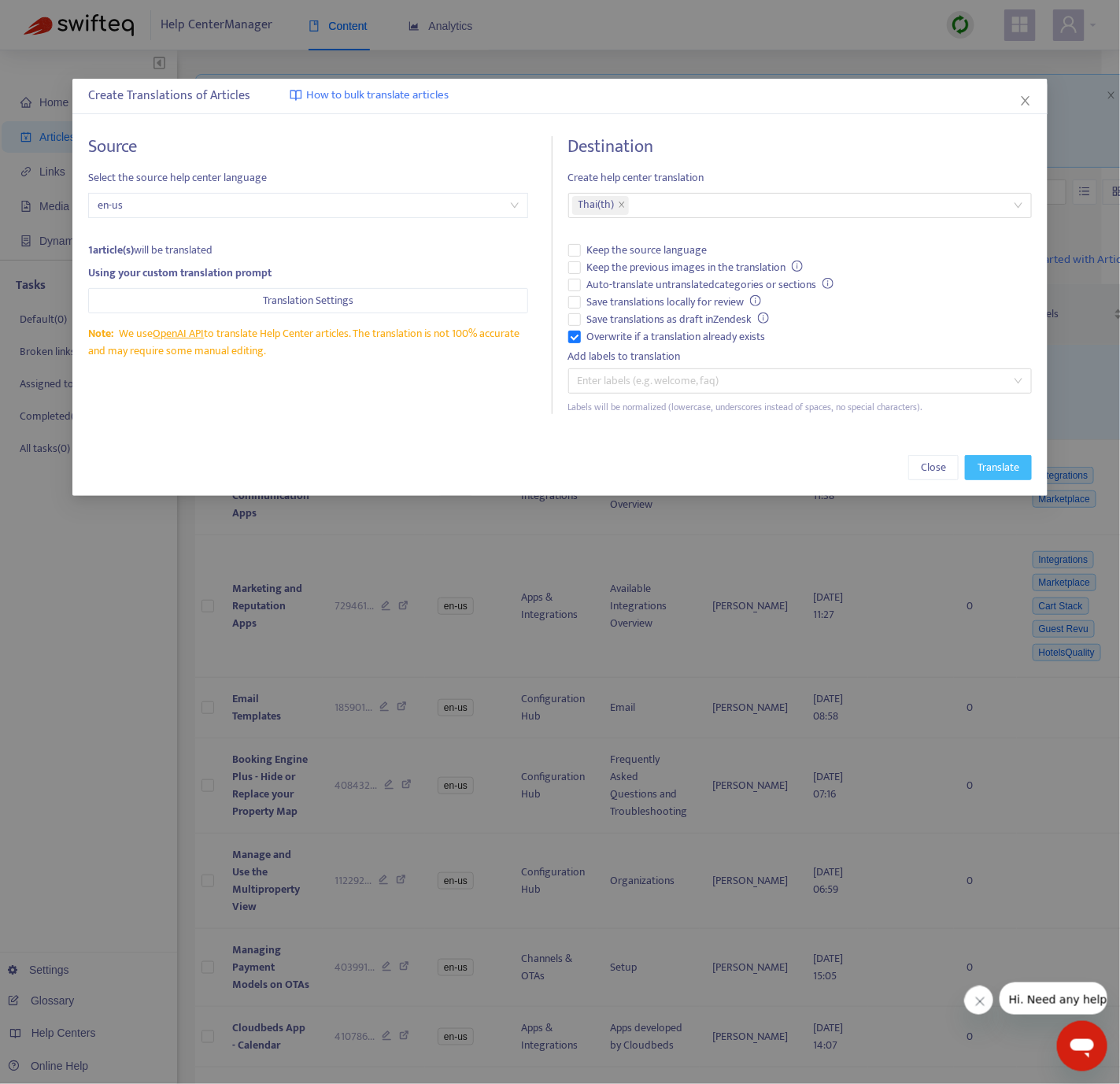
click at [988, 462] on span "Translate" at bounding box center [998, 468] width 42 height 18
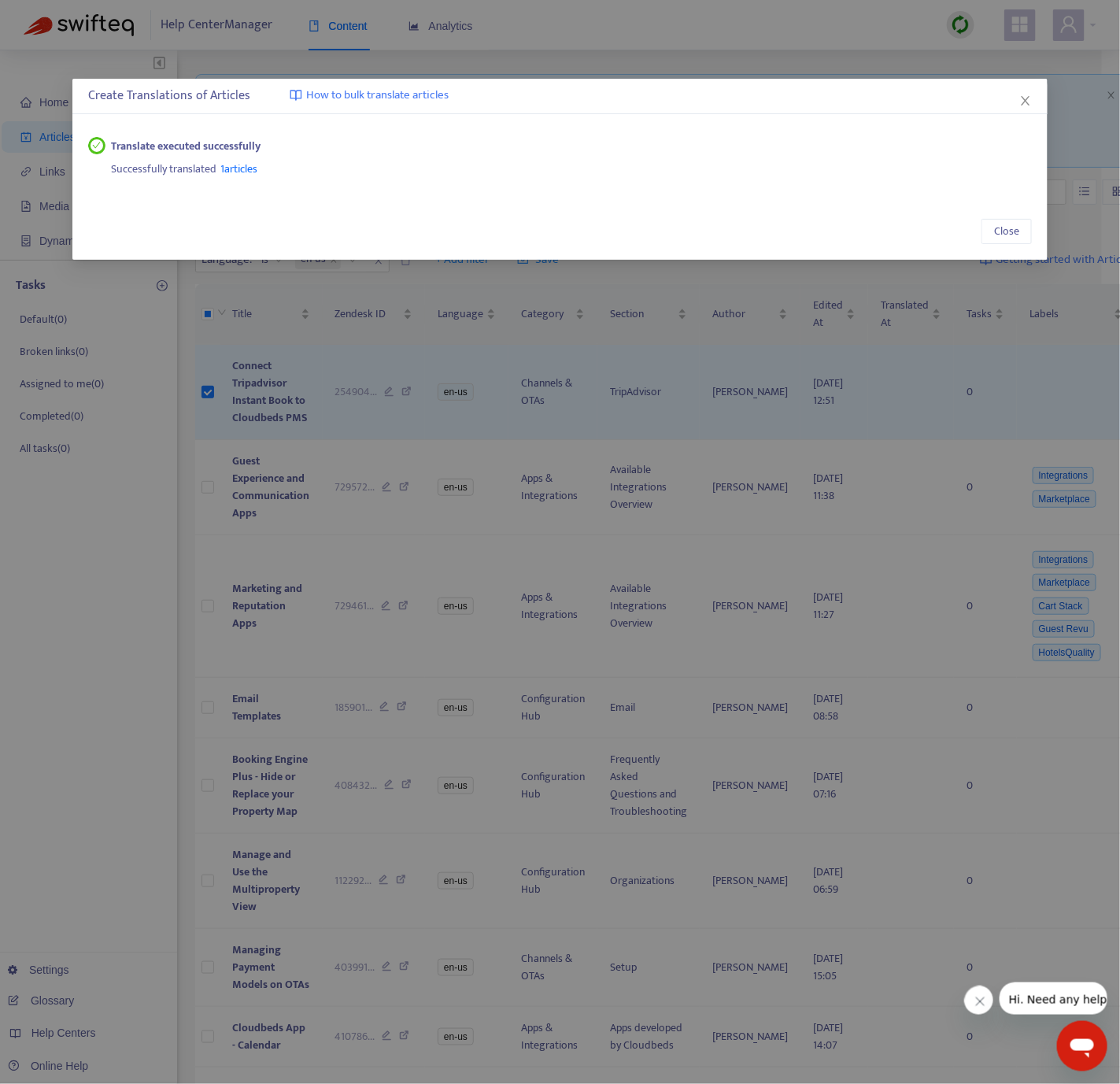
click at [353, 382] on div "Create Translations of Articles How to bulk translate articles Translate execut…" at bounding box center [560, 542] width 1120 height 1084
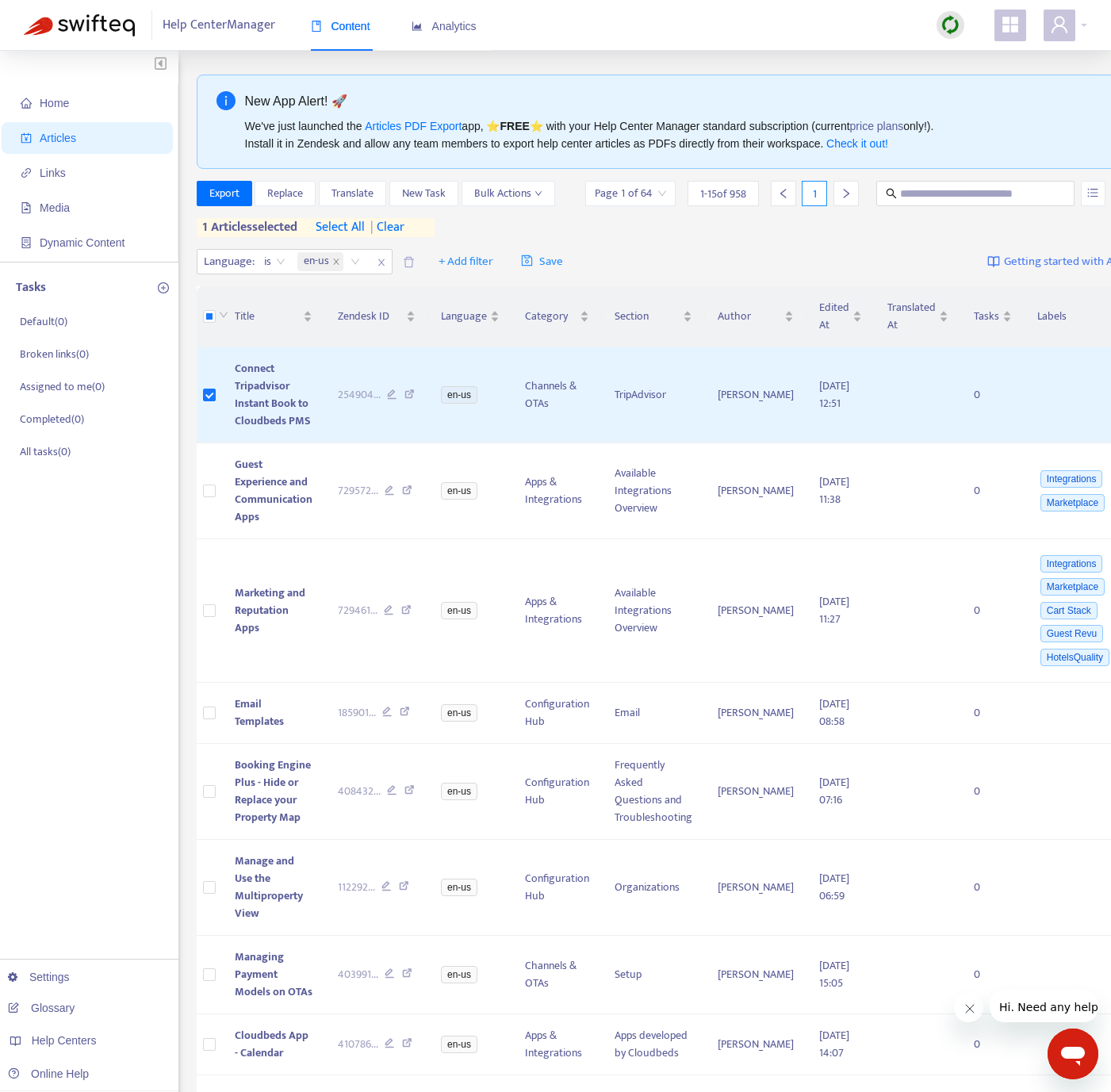
click at [960, 30] on div at bounding box center [951, 25] width 28 height 28
click at [969, 65] on link "Quick Sync" at bounding box center [983, 57] width 68 height 19
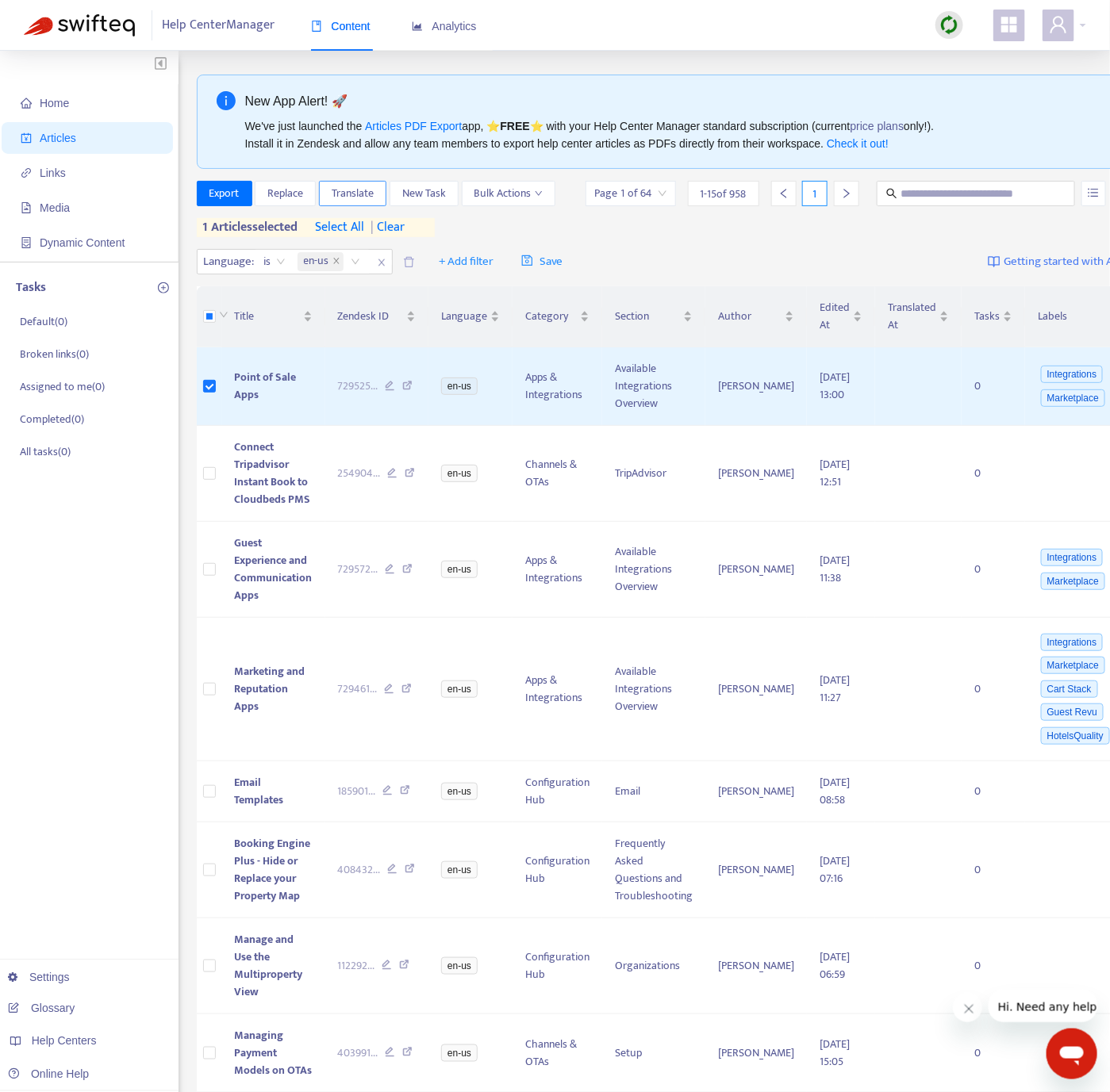
click at [369, 197] on span "Translate" at bounding box center [352, 194] width 42 height 18
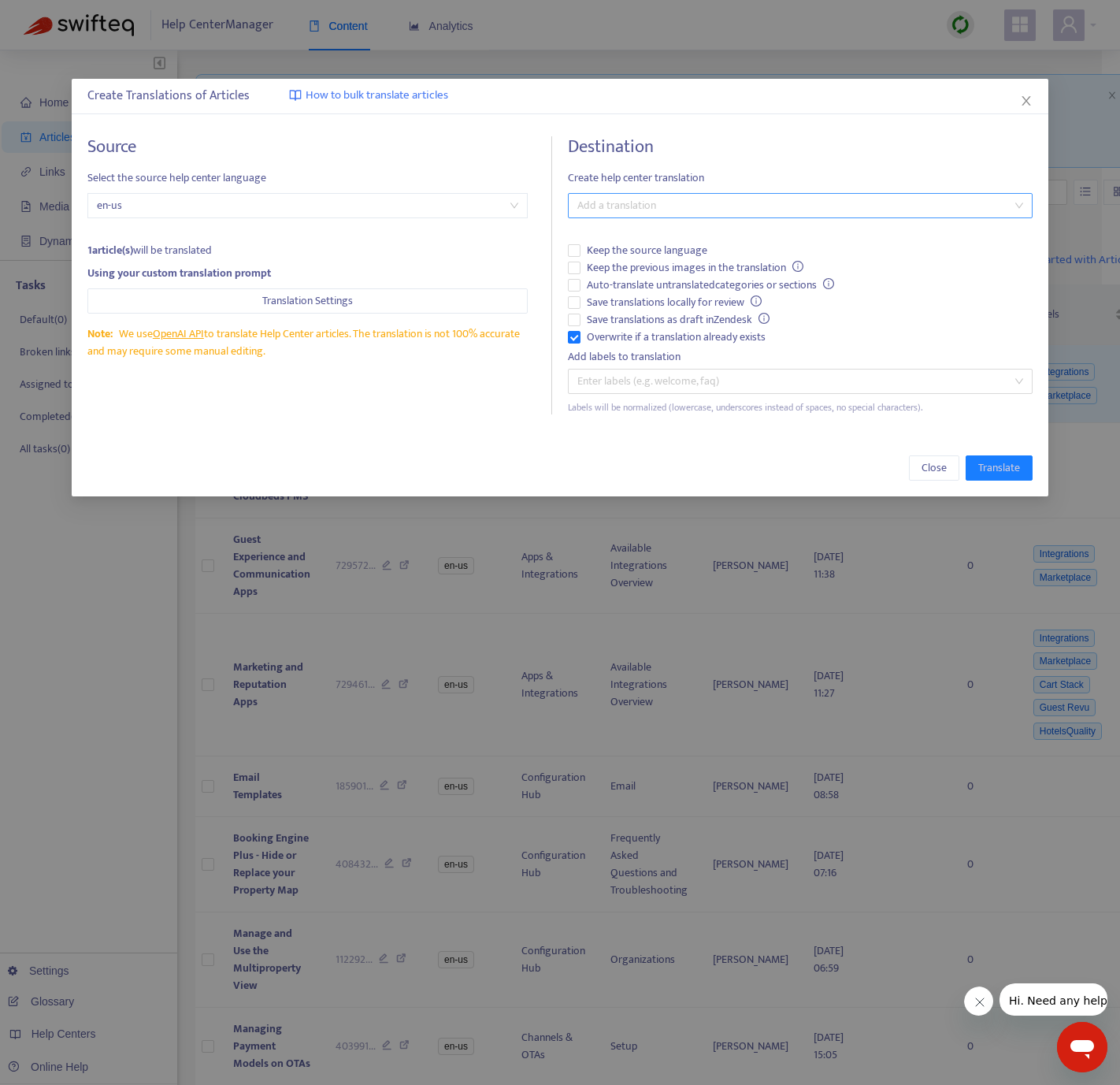
click at [673, 201] on div at bounding box center [792, 205] width 441 height 19
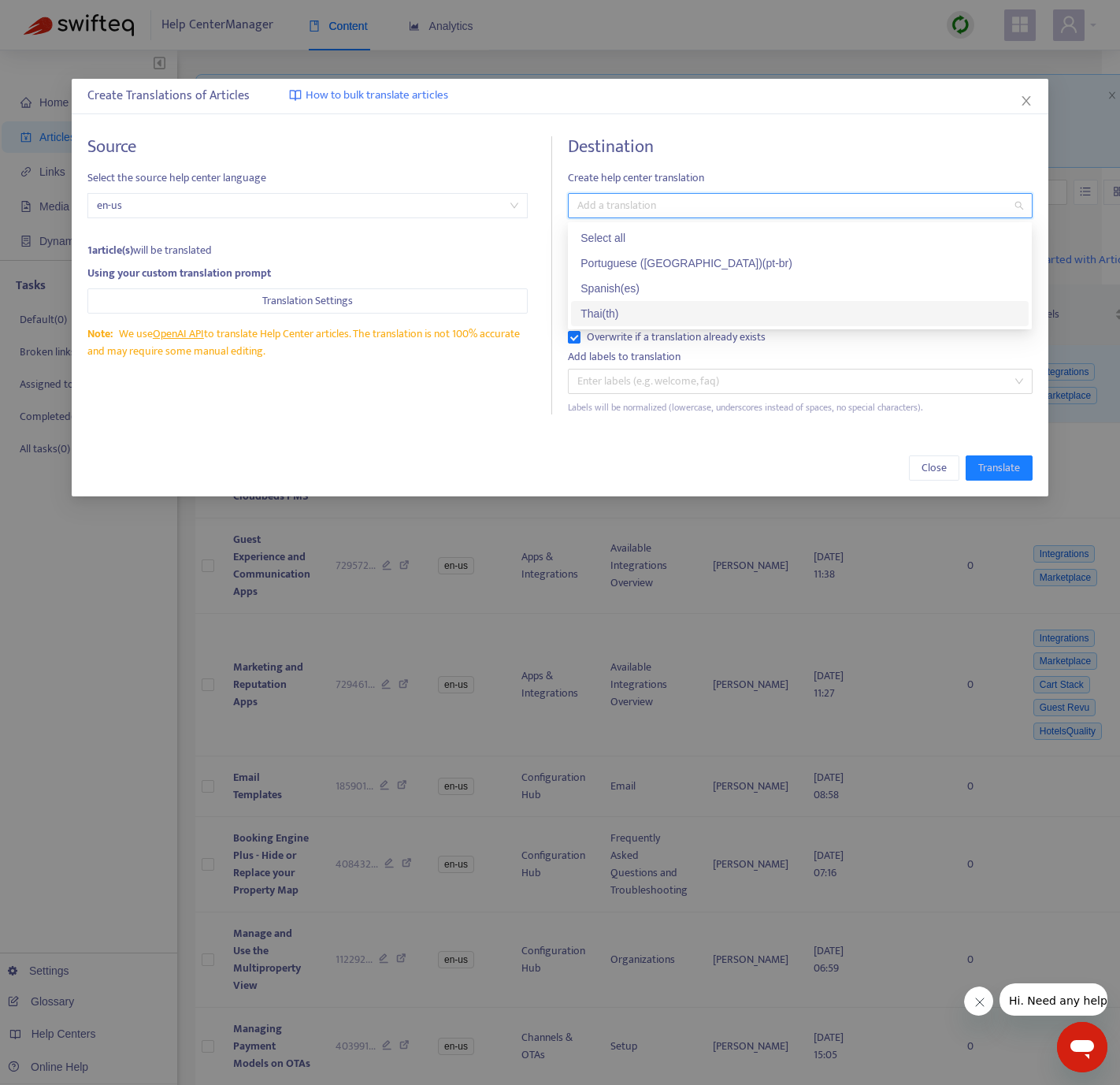
click at [659, 317] on div "Thai ( th )" at bounding box center [799, 314] width 439 height 18
click at [802, 449] on div "Close Translate" at bounding box center [559, 468] width 976 height 57
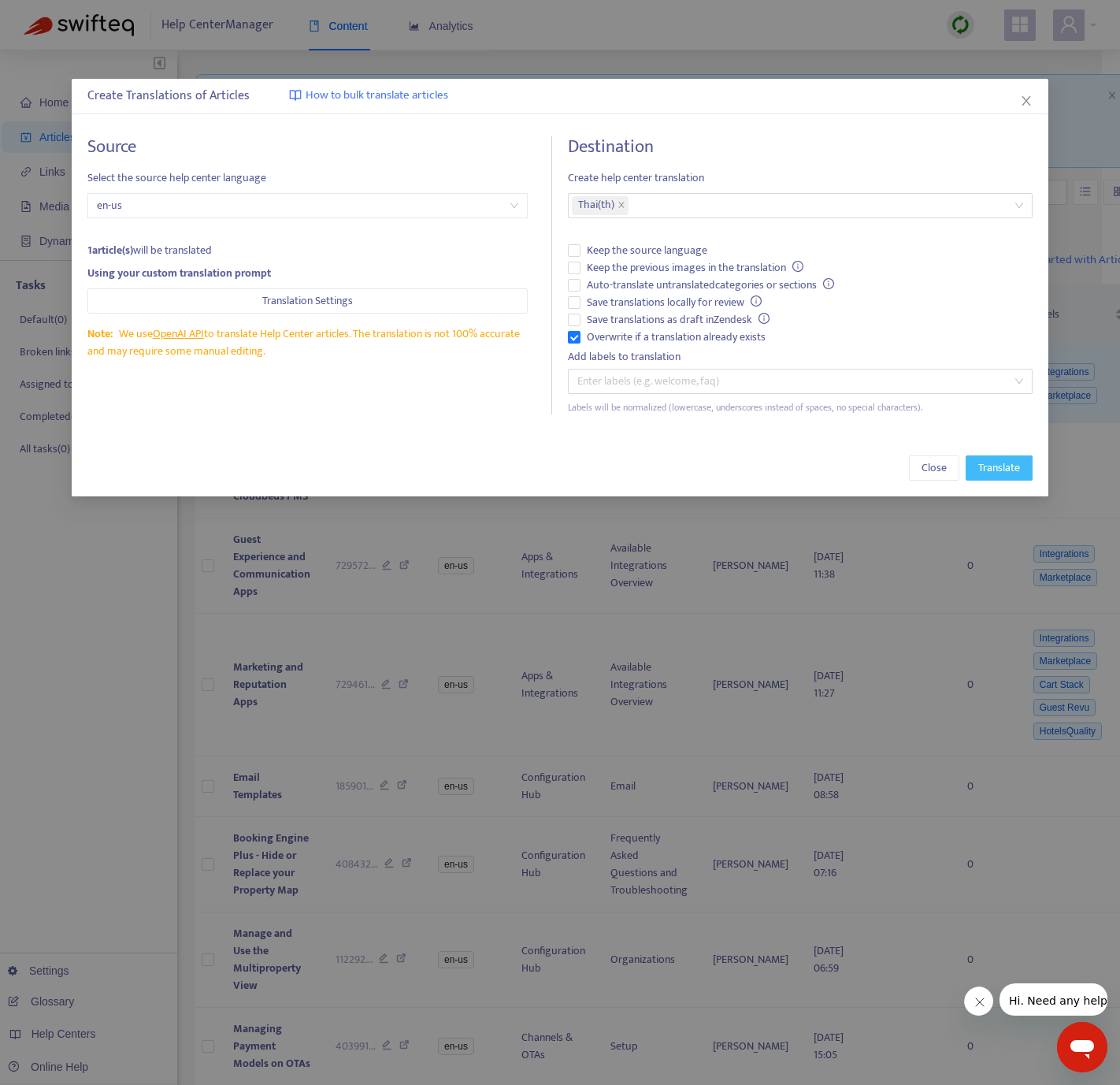
click at [1023, 460] on button "Translate" at bounding box center [999, 468] width 67 height 25
